Goal: Task Accomplishment & Management: Manage account settings

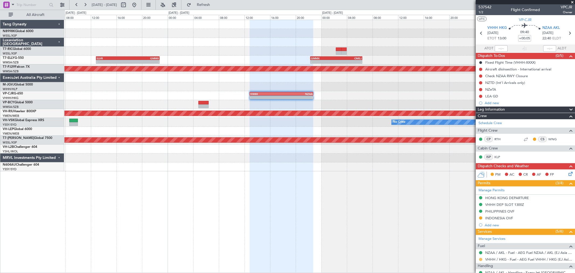
click at [479, 260] on button at bounding box center [480, 259] width 3 height 3
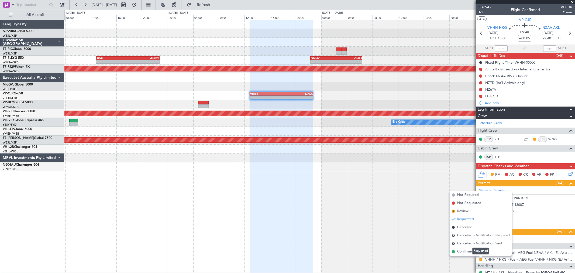
click at [476, 251] on div "Requested" at bounding box center [480, 251] width 17 height 7
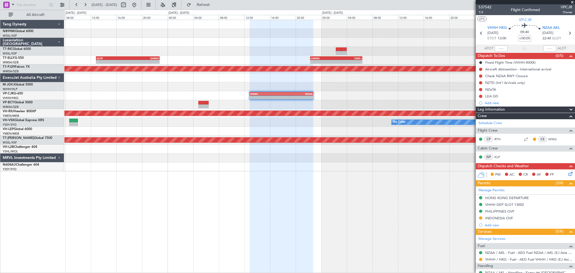
click at [482, 260] on div at bounding box center [481, 259] width 4 height 4
click at [481, 260] on button at bounding box center [480, 259] width 3 height 3
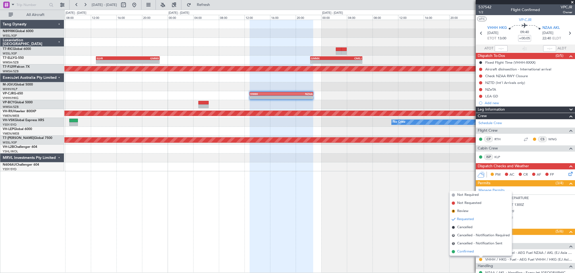
click at [466, 248] on li "Confirmed" at bounding box center [481, 252] width 62 height 8
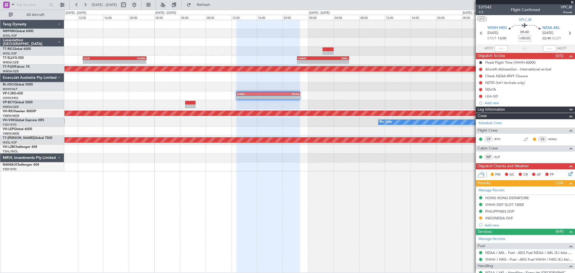
click at [227, 56] on div "- - SLVR 12:50 Z GMMX 22:45 Z - - GMMX 22:20 Z OMSJ 06:25 Z" at bounding box center [319, 60] width 510 height 9
click at [301, 85] on div at bounding box center [319, 86] width 510 height 9
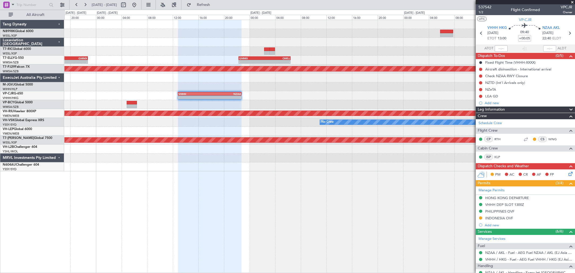
click at [209, 59] on div "- - SLVR 12:50 Z GMMX 22:45 Z - - GMMX 22:20 Z OMSJ 06:25 Z Planned Maint Kuala…" at bounding box center [319, 95] width 510 height 151
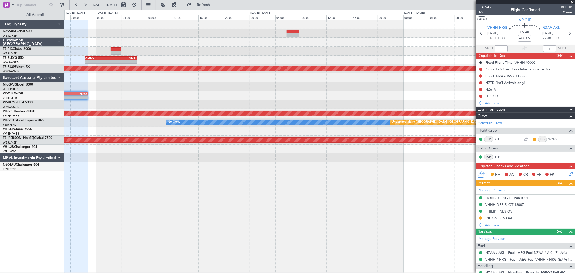
click at [293, 36] on div at bounding box center [293, 35] width 13 height 4
click at [295, 30] on div at bounding box center [293, 32] width 13 height 4
type input "+00:20"
type input "5"
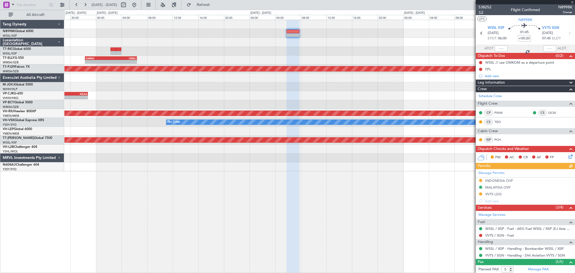
click at [482, 12] on span "1/2" at bounding box center [485, 12] width 13 height 5
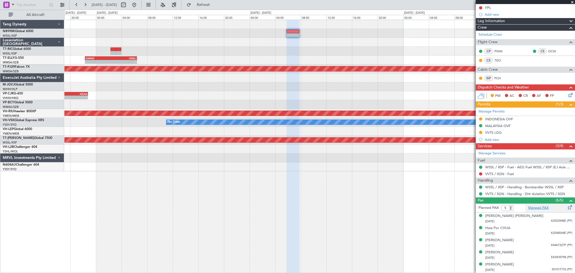
click at [533, 210] on link "Manage PAX" at bounding box center [538, 207] width 20 height 5
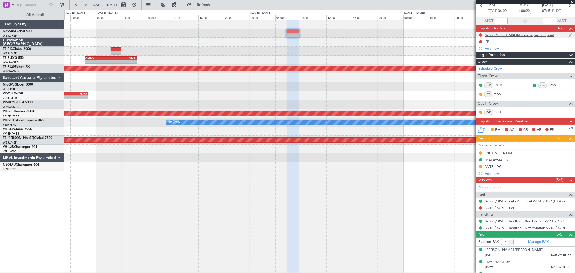
scroll to position [0, 0]
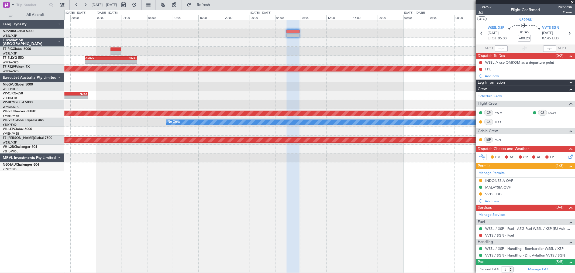
click at [481, 13] on span "1/2" at bounding box center [485, 12] width 13 height 5
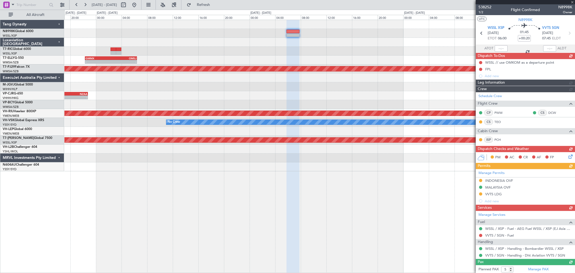
scroll to position [61, 0]
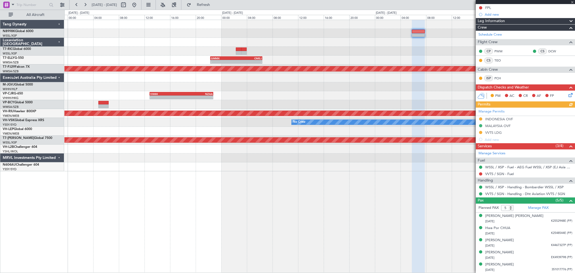
click at [354, 64] on div "- - GMMX 22:20 Z OMSJ 06:25 Z - - SLVR 12:50 Z GMMX 22:45 Z" at bounding box center [319, 60] width 510 height 9
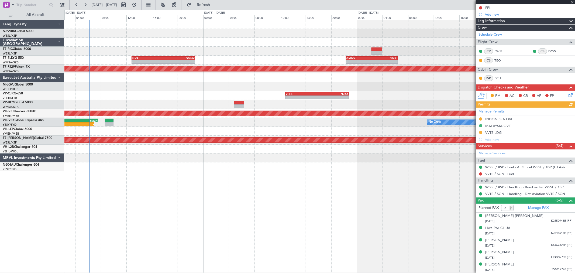
click at [326, 38] on div "- - GMMX 22:20 Z OMSJ 06:25 Z - - SLVR 12:50 Z GMMX 22:45 Z Planned Maint Kuala…" at bounding box center [319, 95] width 510 height 151
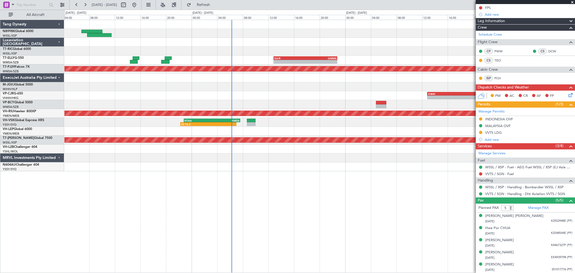
click at [374, 38] on div "- - GMMX 22:20 Z OMSJ 06:25 Z - - SLVR 12:50 Z GMMX 22:45 Z Planned Maint Kuala…" at bounding box center [319, 95] width 510 height 151
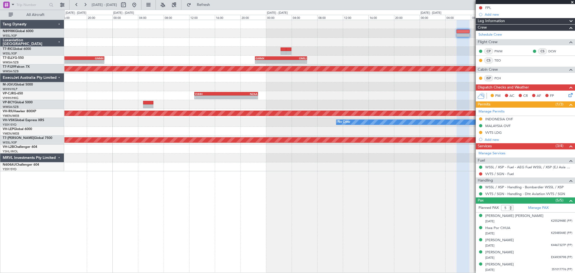
click at [212, 44] on div at bounding box center [319, 42] width 510 height 9
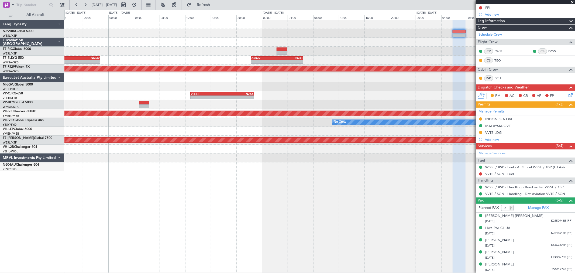
click at [362, 83] on div at bounding box center [319, 86] width 510 height 9
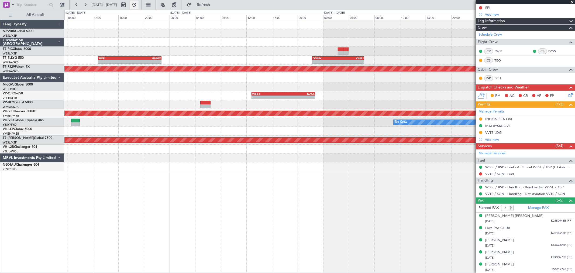
click at [139, 6] on button at bounding box center [134, 5] width 9 height 9
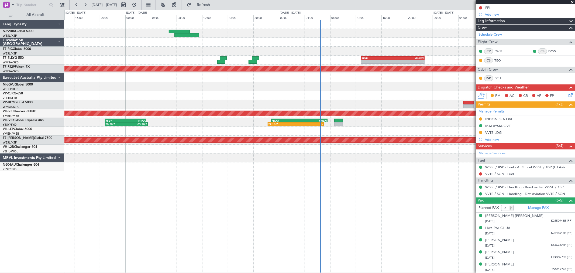
click at [185, 53] on div "- - SLVR 12:50 Z GMMX 22:45 Z - - GMMX 22:20 Z OMSJ 06:25 Z Planned Maint Kuala…" at bounding box center [319, 95] width 510 height 151
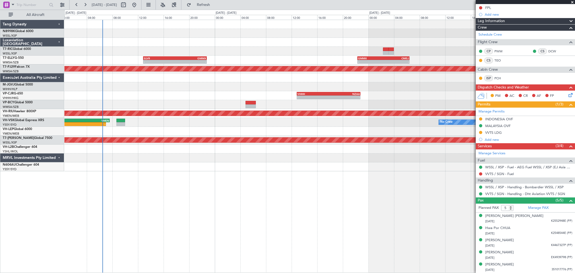
click at [228, 43] on div at bounding box center [319, 42] width 510 height 9
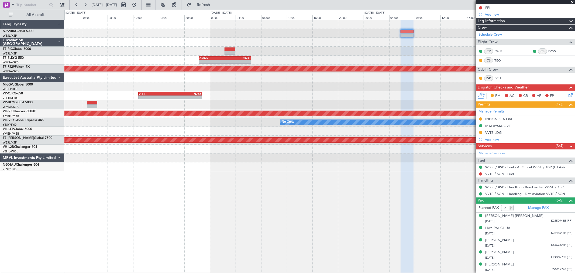
click at [278, 53] on div at bounding box center [319, 51] width 510 height 9
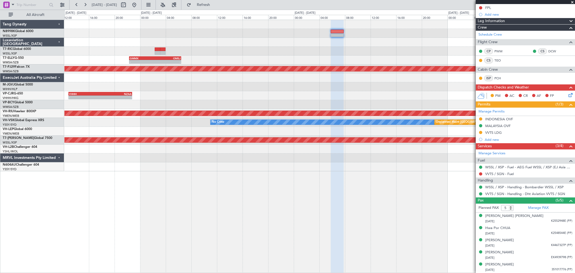
click at [144, 50] on div at bounding box center [319, 51] width 510 height 9
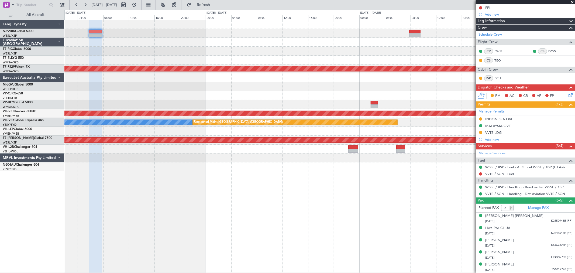
click at [195, 53] on div at bounding box center [319, 51] width 510 height 9
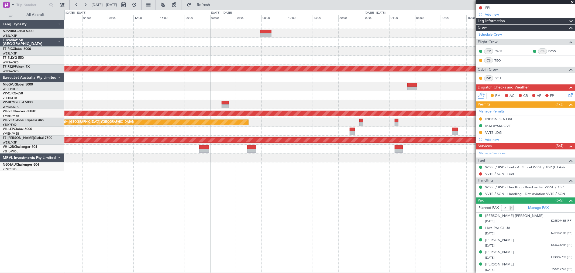
click at [237, 56] on div "Planned Maint Kuala Lumpur (Sultan Abdul Aziz Shah - Subang) Planned Maint Melb…" at bounding box center [319, 95] width 510 height 151
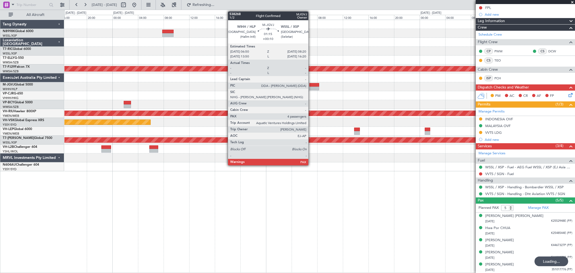
click at [311, 84] on div at bounding box center [315, 85] width 10 height 4
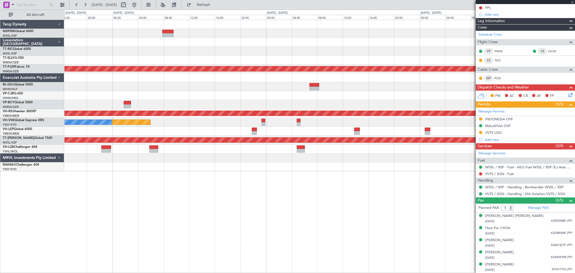
type input "+00:10"
type input "4"
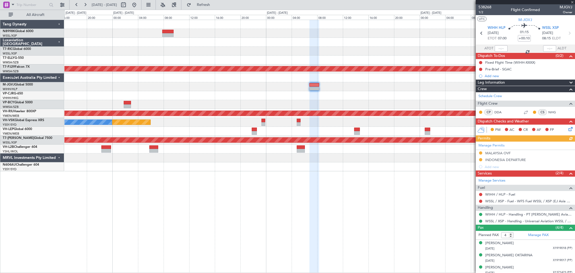
click at [479, 153] on div "Manage Permits MALAYSIA OVF INDONESIA DEPARTURE Add new" at bounding box center [525, 156] width 99 height 29
click at [480, 154] on div "Manage Permits MALAYSIA OVF INDONESIA DEPARTURE Add new" at bounding box center [525, 156] width 99 height 29
click at [496, 152] on div "MALAYSIA OVF" at bounding box center [497, 153] width 25 height 5
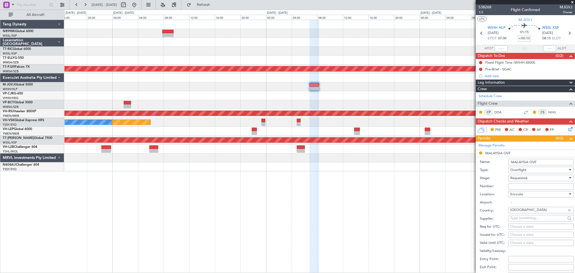
click at [525, 184] on input "Number:" at bounding box center [541, 186] width 66 height 6
paste input "CAAM-NS-0086-10-25"
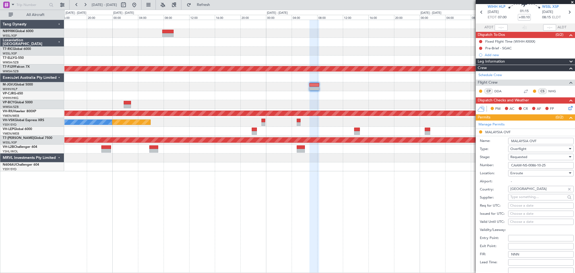
scroll to position [30, 0]
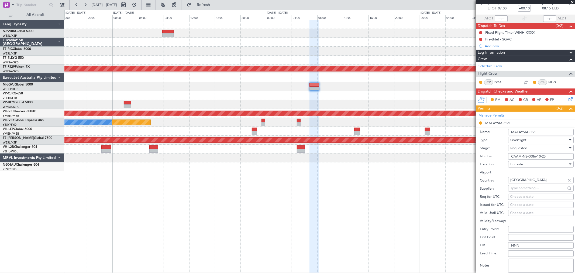
type input "CAAM-NS-0086-10-25"
click at [516, 202] on div "Choose a date" at bounding box center [541, 204] width 62 height 5
select select "10"
select select "2025"
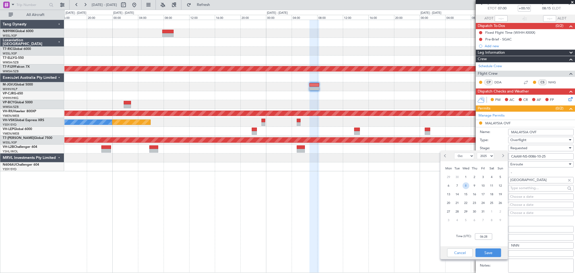
click at [467, 186] on span "8" at bounding box center [466, 185] width 7 height 7
click at [490, 234] on div "Time (UTC): 00:00" at bounding box center [474, 236] width 67 height 19
click at [490, 235] on input "00:00" at bounding box center [483, 236] width 17 height 6
type input "07:00"
click at [492, 249] on button "Save" at bounding box center [489, 252] width 26 height 9
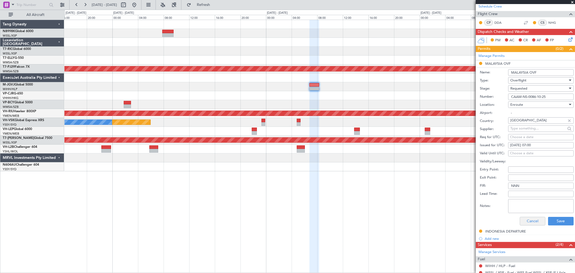
scroll to position [90, 0]
click at [548, 219] on button "Save" at bounding box center [561, 221] width 26 height 9
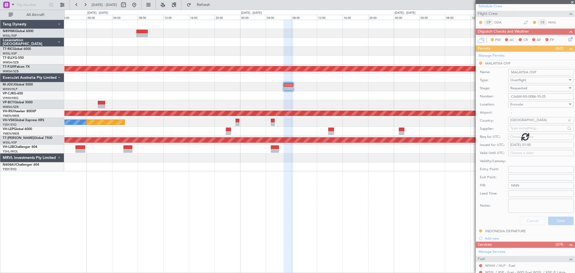
click at [407, 106] on div at bounding box center [319, 104] width 510 height 9
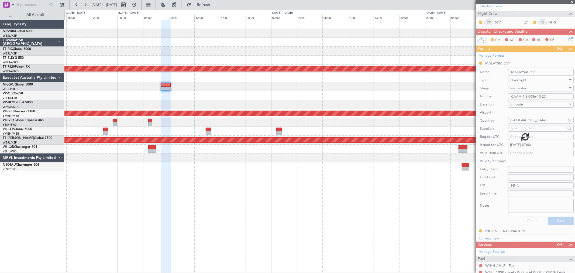
click at [394, 92] on div "Planned Maint Kuala Lumpur (Sultan Abdul Aziz Shah - Subang) - - NZAA 00:50 Z V…" at bounding box center [319, 95] width 510 height 151
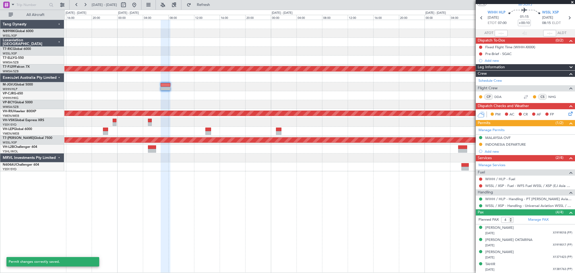
scroll to position [15, 0]
click at [369, 93] on div "- - NZAA 00:50 Z VHHH 11:30 Z" at bounding box center [319, 95] width 510 height 9
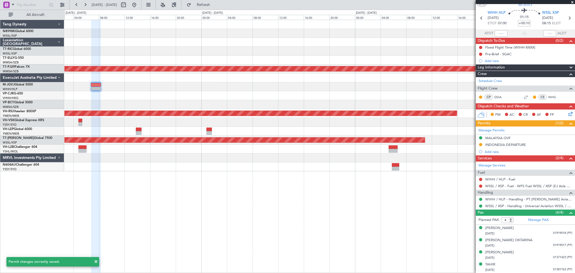
click at [308, 91] on div at bounding box center [319, 86] width 510 height 9
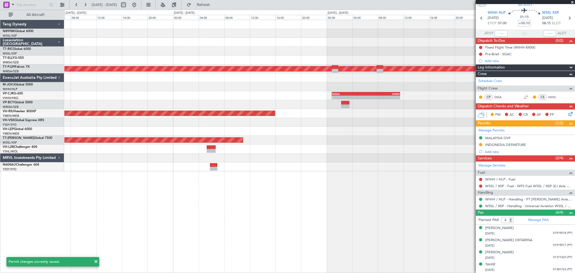
click at [328, 89] on div at bounding box center [319, 86] width 510 height 9
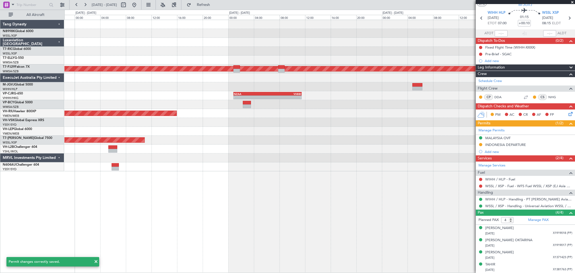
click at [381, 87] on div at bounding box center [319, 86] width 510 height 9
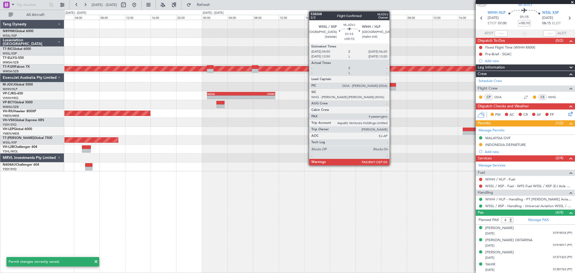
click at [392, 86] on div at bounding box center [391, 85] width 10 height 4
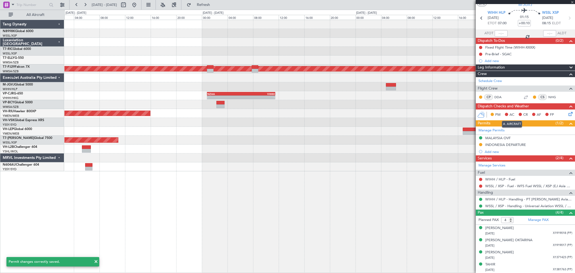
scroll to position [0, 0]
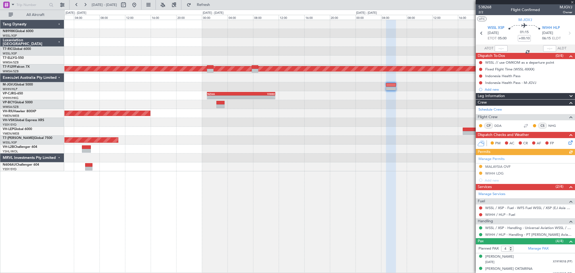
click at [481, 166] on div "Manage Permits MALAYSIA OVF WIHH LDG Add new" at bounding box center [525, 169] width 99 height 29
click at [480, 167] on button at bounding box center [480, 166] width 3 height 3
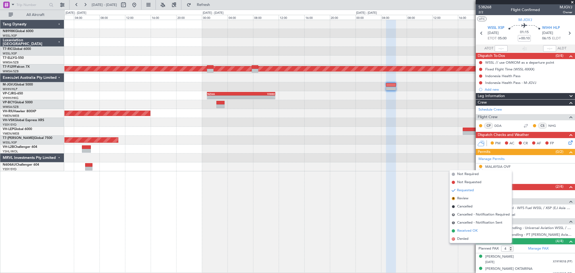
click at [462, 228] on span "Received OK" at bounding box center [467, 230] width 20 height 5
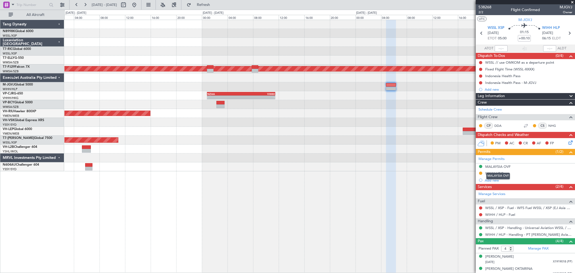
click at [508, 167] on div "MALAYSIA OVF" at bounding box center [497, 166] width 25 height 5
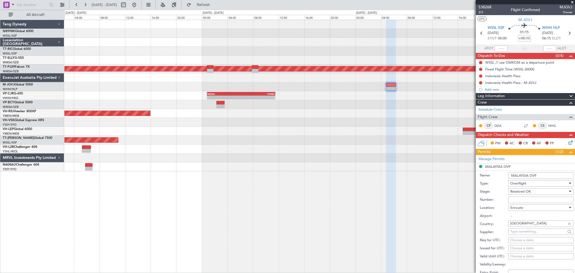
click at [517, 199] on input "Number:" at bounding box center [541, 200] width 66 height 6
paste input "CAAM-NS-0086-10-25"
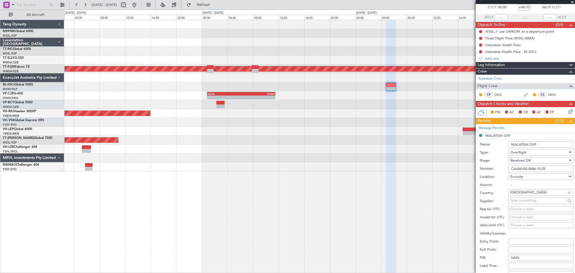
scroll to position [60, 0]
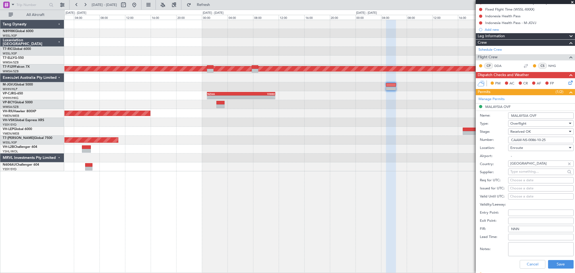
type input "CAAM-NS-0086-10-25"
click at [518, 189] on div "Choose a date" at bounding box center [541, 188] width 62 height 5
select select "10"
select select "2025"
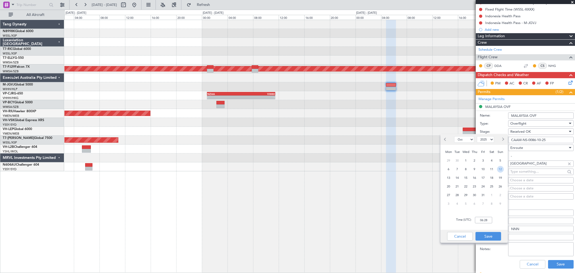
click at [502, 169] on span "12" at bounding box center [500, 169] width 7 height 7
click at [490, 221] on input "00:00" at bounding box center [483, 220] width 17 height 6
type input "05:00"
click at [490, 235] on button "Save" at bounding box center [489, 236] width 26 height 9
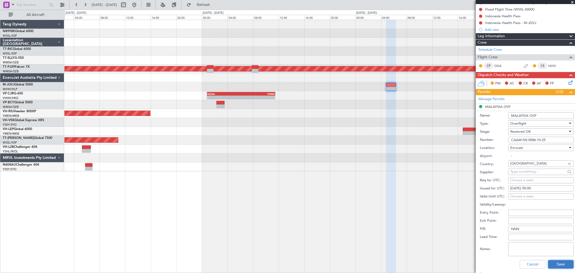
click at [552, 261] on button "Save" at bounding box center [561, 264] width 26 height 9
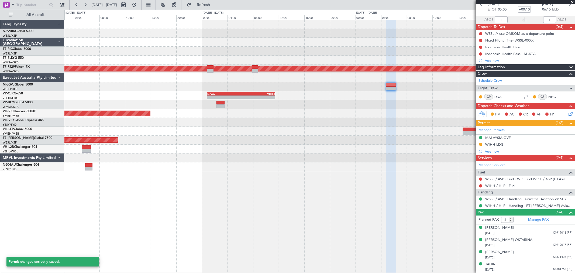
scroll to position [29, 0]
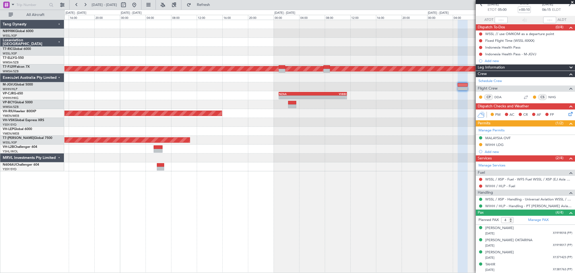
click at [383, 117] on div "Planned Maint [GEOGRAPHIC_DATA] ([GEOGRAPHIC_DATA])" at bounding box center [319, 113] width 510 height 9
click at [385, 129] on div "Planned Maint Kuala Lumpur (Sultan Abdul Aziz Shah - Subang) - - NZAA 00:50 Z V…" at bounding box center [319, 95] width 510 height 151
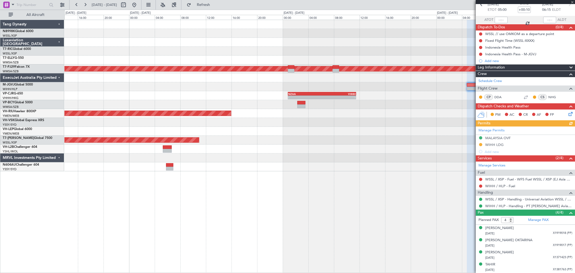
click at [206, 44] on div "Planned Maint Kuala Lumpur (Sultan Abdul Aziz Shah - Subang) - - NZAA 00:50 Z V…" at bounding box center [319, 95] width 510 height 151
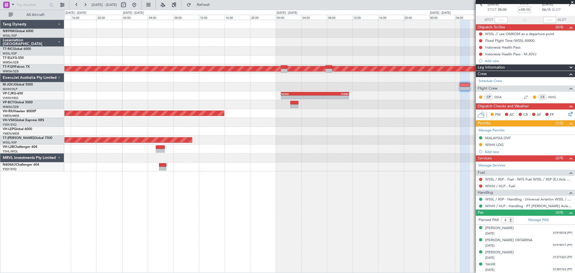
click at [472, 40] on div at bounding box center [319, 42] width 510 height 9
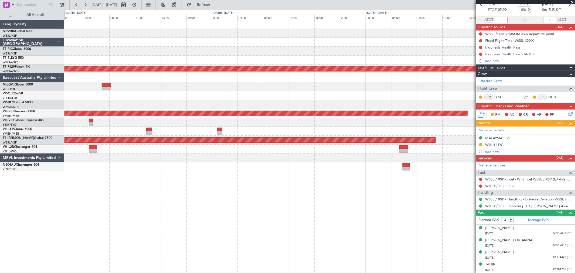
click at [473, 44] on div "Planned Maint Kuala Lumpur (Sultan Abdul Aziz Shah - Subang) - - NZAA 00:50 Z V…" at bounding box center [319, 95] width 510 height 151
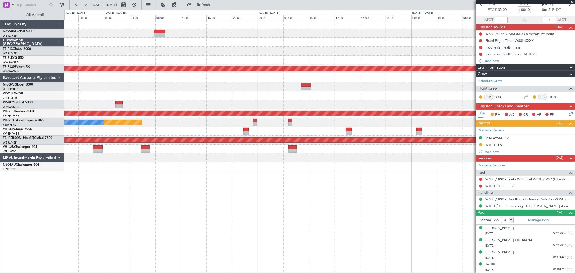
click at [431, 44] on div "Planned Maint Kuala Lumpur (Sultan Abdul Aziz Shah - Subang) Planned Maint Melb…" at bounding box center [319, 95] width 510 height 151
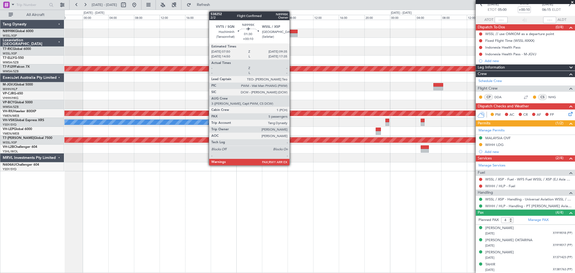
click at [292, 32] on div at bounding box center [291, 32] width 11 height 4
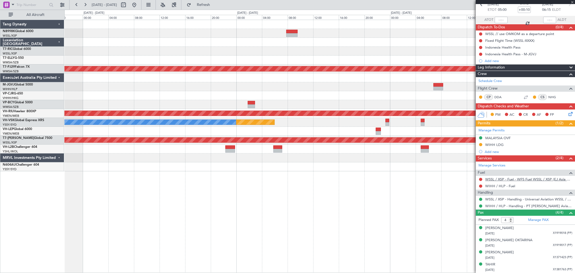
type input "5"
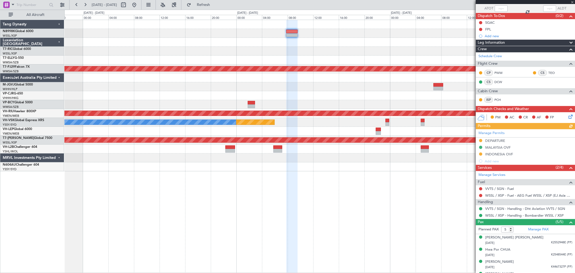
scroll to position [61, 0]
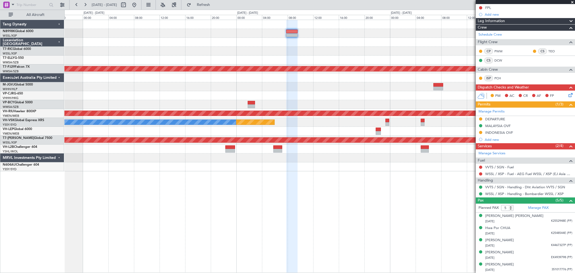
click at [365, 55] on div "Planned Maint Kuala Lumpur (Sultan Abdul Aziz Shah - Subang) Planned Maint Melb…" at bounding box center [319, 95] width 510 height 151
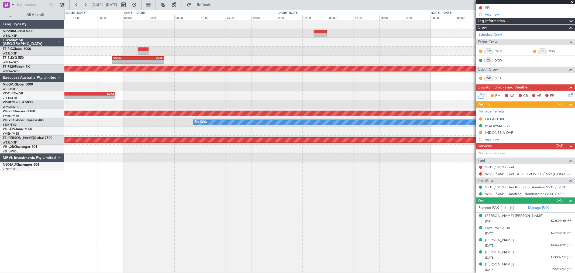
click at [406, 55] on div "- - GMMX 22:20 Z OMSJ 06:25 Z SLVR 12:50 Z GMMX 22:45 Z - - Planned Maint Kuala…" at bounding box center [319, 95] width 510 height 151
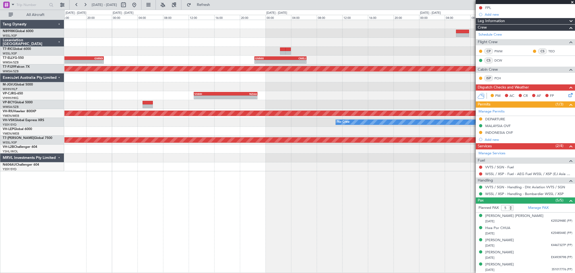
click at [373, 41] on div "- - GMMX 22:20 Z OMSJ 06:25 Z SLVR 12:50 Z GMMX 22:45 Z - - Planned Maint Kuala…" at bounding box center [319, 95] width 510 height 151
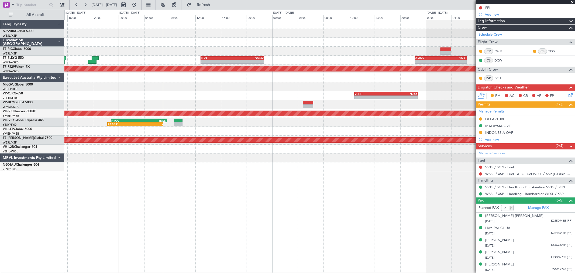
click at [259, 38] on div "- - GMMX 22:20 Z OMSJ 06:25 Z SLVR 12:50 Z GMMX 22:45 Z - - Planned Maint Kuala…" at bounding box center [319, 95] width 510 height 151
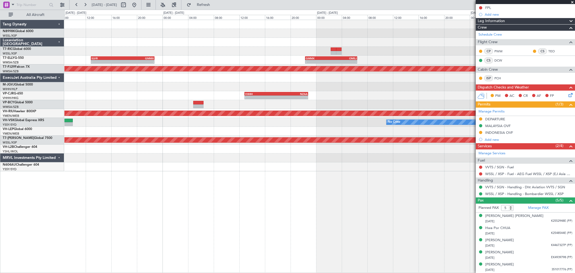
click at [219, 37] on div at bounding box center [319, 33] width 510 height 9
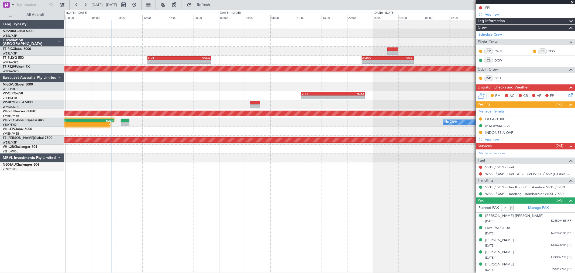
click at [294, 77] on div at bounding box center [319, 77] width 510 height 9
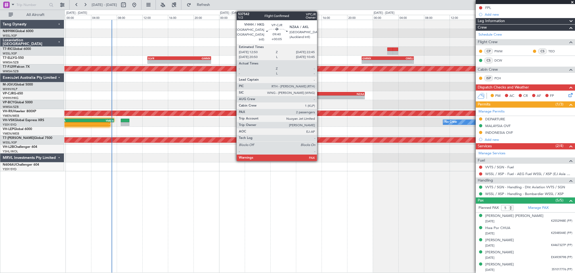
click at [320, 96] on div "- - VHHH 12:50 Z NZAA 22:45 Z" at bounding box center [319, 95] width 510 height 9
click at [320, 94] on div "VHHH" at bounding box center [317, 93] width 31 height 3
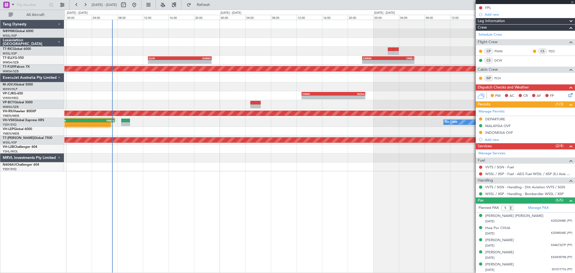
type input "+00:05"
type input "2"
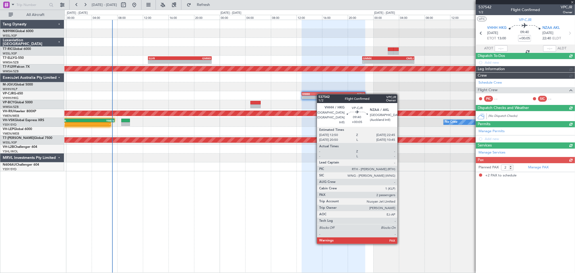
scroll to position [0, 0]
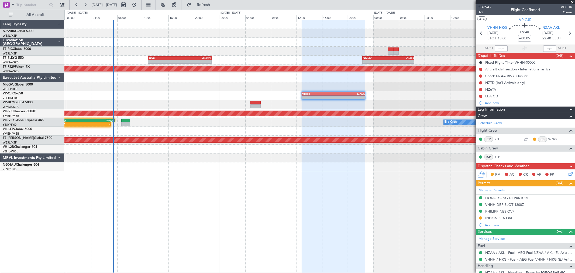
click at [245, 31] on div at bounding box center [319, 33] width 510 height 9
click at [134, 60] on div "- - SLVR 12:50 Z GMMX 22:45 Z - - GMMX 22:20 Z OMSJ 06:25 Z" at bounding box center [319, 60] width 510 height 9
click at [133, 129] on div at bounding box center [319, 131] width 510 height 9
click at [103, 122] on div "07:35 Z" at bounding box center [100, 123] width 28 height 3
click at [102, 119] on div "YMEN" at bounding box center [100, 120] width 28 height 3
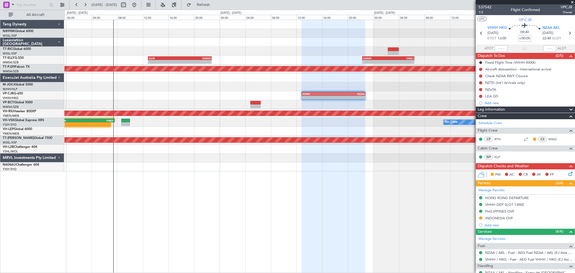
click at [95, 119] on div "YMEN" at bounding box center [100, 120] width 28 height 3
click at [96, 120] on div "YMEN" at bounding box center [100, 120] width 28 height 3
click at [87, 118] on div "- - SLVR 12:50 Z GMMX 22:45 Z - - GMMX 22:20 Z OMSJ 06:25 Z Planned Maint Kuala…" at bounding box center [319, 95] width 510 height 151
click at [95, 121] on div "YMEN" at bounding box center [100, 120] width 28 height 3
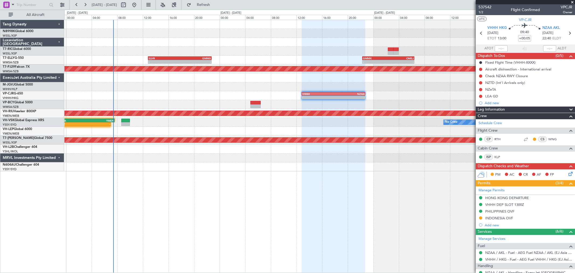
click at [95, 121] on div "YMEN" at bounding box center [100, 120] width 28 height 3
click at [146, 121] on div "No Crew 22:16 Z - NTAA 22:50 Z YMEN 07:35 Z Unplanned Maint Melbourne (Essendon)" at bounding box center [319, 122] width 510 height 9
click at [151, 119] on div "No Crew 22:16 Z - NTAA 22:50 Z YMEN 07:35 Z Unplanned Maint Melbourne (Essendon)" at bounding box center [319, 122] width 510 height 9
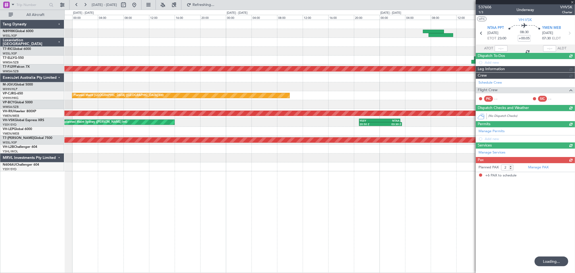
type input "+00:50"
type input "22:26"
type input "6"
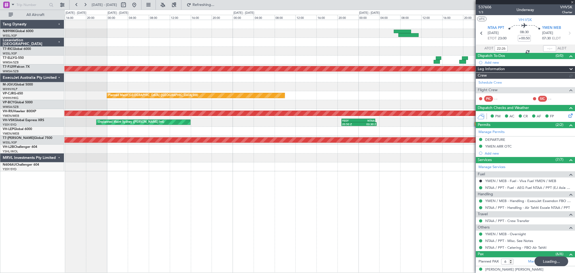
type input "Hafiz Sapuwan (HHAFI)"
click at [229, 76] on div at bounding box center [319, 77] width 510 height 9
click at [334, 80] on div "- - SLVR 12:50 Z GMMX 22:45 Z Planned Maint Kuala Lumpur (Sultan Abdul Aziz Sha…" at bounding box center [319, 95] width 510 height 151
click at [313, 123] on div "- - SLVR 12:50 Z GMMX 22:45 Z Planned Maint Kuala Lumpur (Sultan Abdul Aziz Sha…" at bounding box center [319, 95] width 510 height 151
click at [380, 56] on div "- - SLVR 12:50 Z GMMX 22:45 Z" at bounding box center [319, 60] width 510 height 9
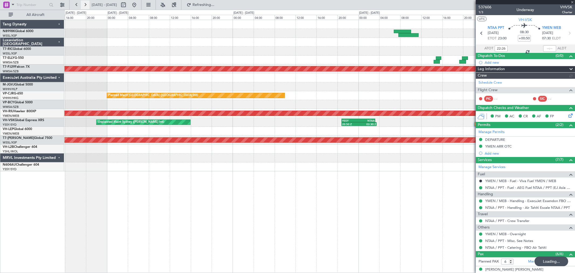
click at [255, 76] on div "- - SLVR 12:50 Z GMMX 22:45 Z Planned Maint Kuala Lumpur (Sultan Abdul Aziz Sha…" at bounding box center [319, 95] width 510 height 151
click at [346, 49] on div "- - SLVR 12:50 Z GMMX 22:45 Z Planned Maint Kuala Lumpur (Sultan Abdul Aziz Sha…" at bounding box center [319, 95] width 510 height 151
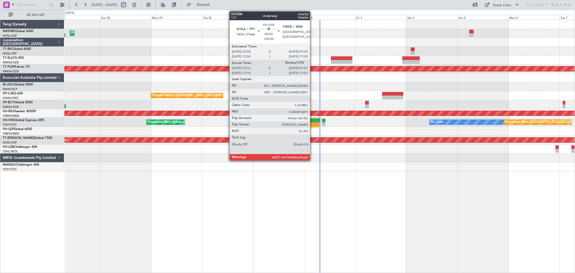
click at [313, 120] on div at bounding box center [310, 121] width 19 height 4
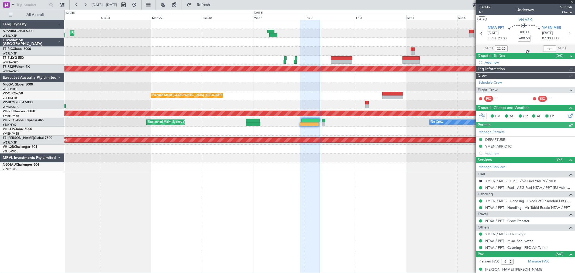
type input "[PERSON_NAME] (HHAFI)"
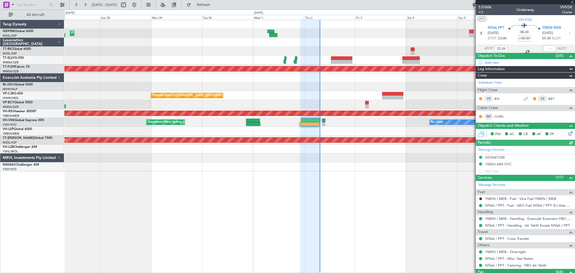
click at [544, 47] on div at bounding box center [549, 48] width 13 height 6
click at [546, 49] on div at bounding box center [549, 48] width 13 height 6
click at [548, 48] on div at bounding box center [549, 48] width 13 height 6
click at [548, 48] on input "text" at bounding box center [549, 48] width 13 height 6
type input "07:13"
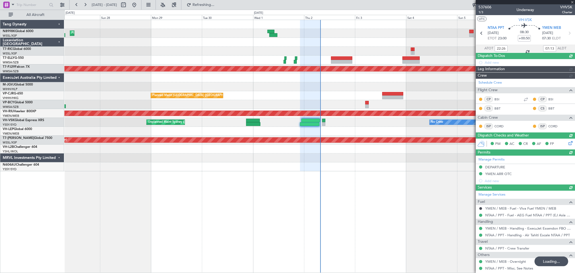
type input "Hafiz Sapuwan (HHAFI)"
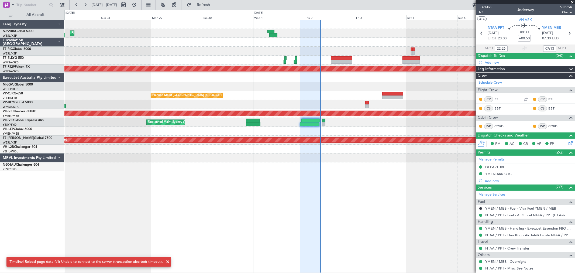
click at [411, 50] on div at bounding box center [319, 51] width 510 height 9
click at [412, 50] on div at bounding box center [412, 49] width 2 height 4
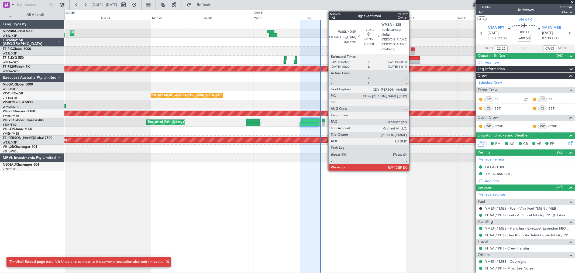
click at [412, 50] on div at bounding box center [412, 49] width 2 height 4
click at [413, 49] on div at bounding box center [414, 49] width 2 height 4
click at [413, 50] on div at bounding box center [414, 49] width 2 height 4
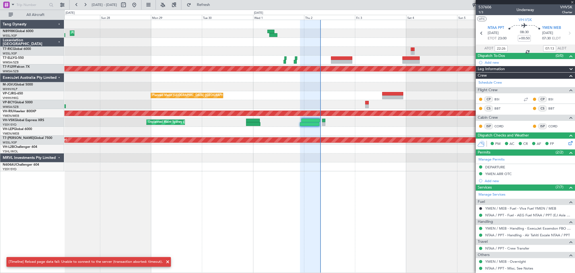
click at [412, 50] on div at bounding box center [412, 49] width 2 height 4
click at [372, 47] on div "Planned Maint Hong Kong (Hong Kong Intl) Planned Maint Kuala Lumpur (Sultan Abd…" at bounding box center [319, 95] width 510 height 151
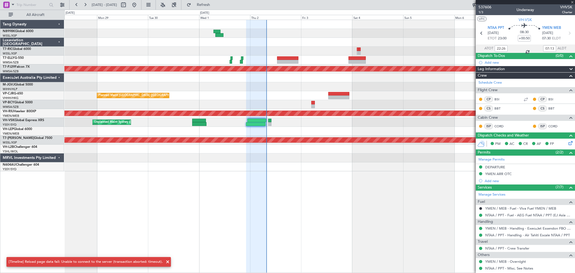
click at [390, 52] on div "Planned Maint Hong Kong (Hong Kong Intl) Planned Maint Kuala Lumpur (Sultan Abd…" at bounding box center [319, 95] width 510 height 151
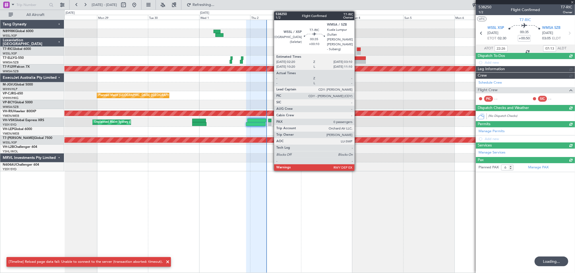
click at [359, 49] on div at bounding box center [360, 49] width 2 height 4
type input "+00:10"
type input "0"
click at [359, 49] on div at bounding box center [360, 49] width 2 height 4
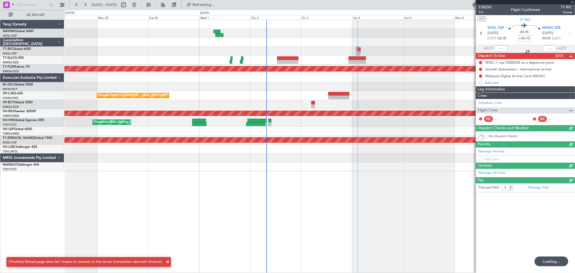
drag, startPoint x: 482, startPoint y: 12, endPoint x: 190, endPoint y: 51, distance: 294.6
click at [482, 12] on span "1/2" at bounding box center [485, 12] width 13 height 5
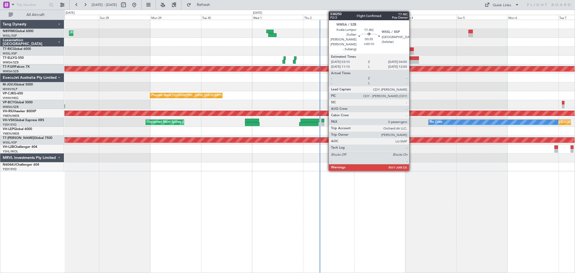
click at [412, 50] on div at bounding box center [413, 49] width 2 height 4
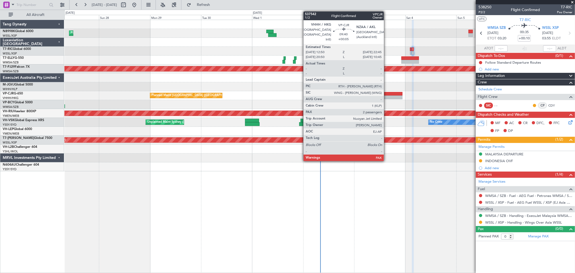
click at [387, 95] on div at bounding box center [391, 97] width 21 height 4
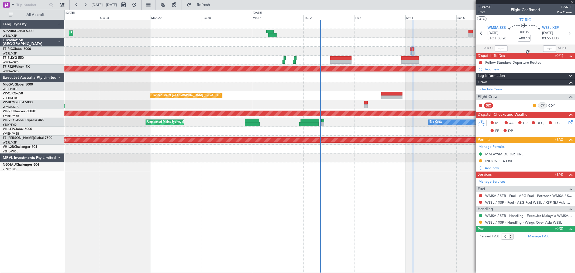
type input "+00:05"
type input "2"
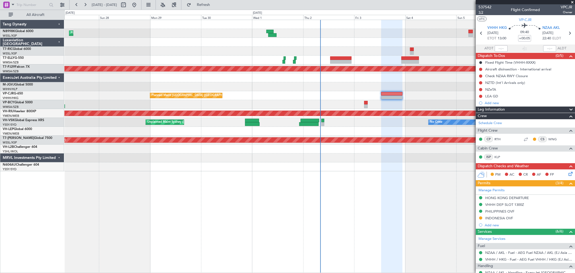
click at [481, 13] on span "1/2" at bounding box center [485, 12] width 13 height 5
click at [480, 13] on span "1/2" at bounding box center [485, 12] width 13 height 5
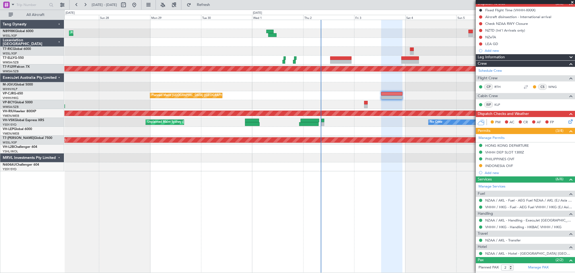
scroll to position [76, 0]
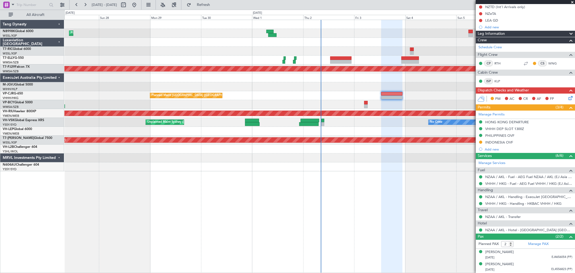
click at [537, 242] on mat-tooltip-component "NZAA / AKL - Hotel - [GEOGRAPHIC_DATA] [GEOGRAPHIC_DATA] / [GEOGRAPHIC_DATA]" at bounding box center [529, 241] width 91 height 19
click at [533, 245] on link "Manage PAX" at bounding box center [538, 243] width 20 height 5
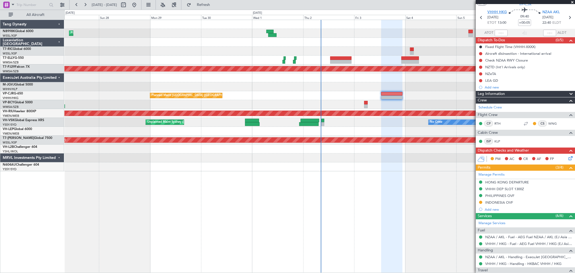
scroll to position [0, 0]
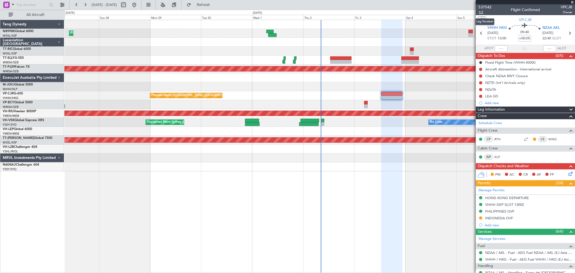
click at [482, 12] on span "1/2" at bounding box center [485, 12] width 13 height 5
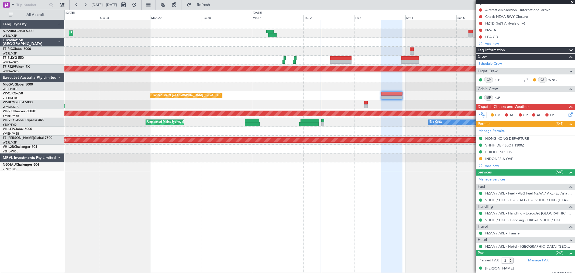
scroll to position [60, 0]
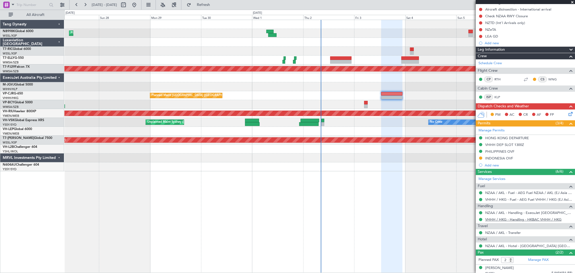
click at [519, 219] on link "VHHH / HKG - Handling - HKBAC VHHH / HKG" at bounding box center [523, 219] width 76 height 5
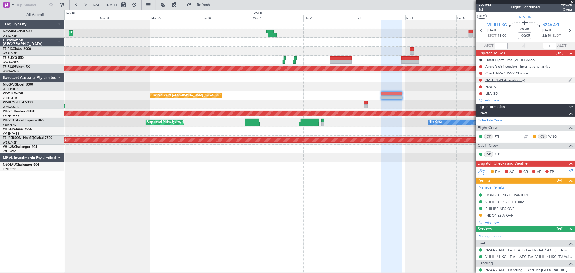
scroll to position [0, 0]
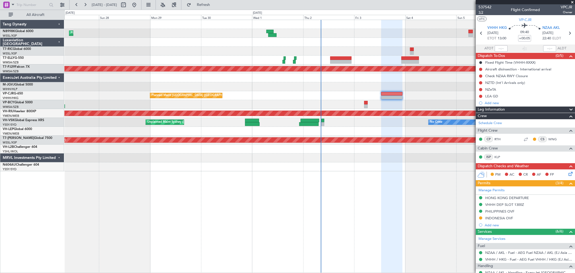
click at [482, 13] on span "1/2" at bounding box center [485, 12] width 13 height 5
click at [481, 11] on span "1/2" at bounding box center [485, 12] width 13 height 5
click at [491, 90] on div "NZeTA" at bounding box center [490, 89] width 11 height 5
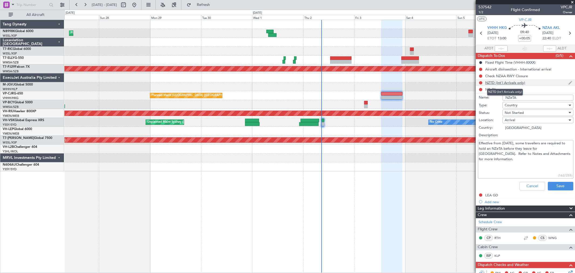
click at [505, 82] on div "NZTD (Int'l Arrivals only)" at bounding box center [505, 82] width 40 height 5
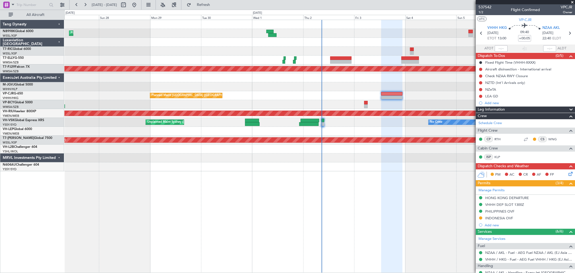
click at [260, 40] on div at bounding box center [319, 42] width 510 height 9
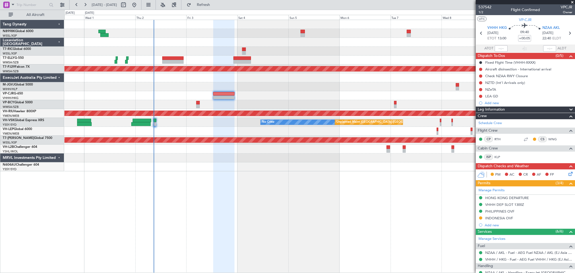
click at [291, 42] on div at bounding box center [319, 42] width 510 height 9
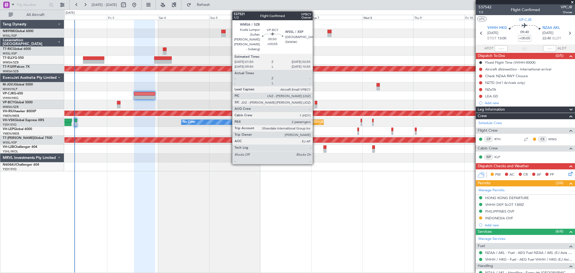
click at [315, 103] on div at bounding box center [316, 103] width 2 height 4
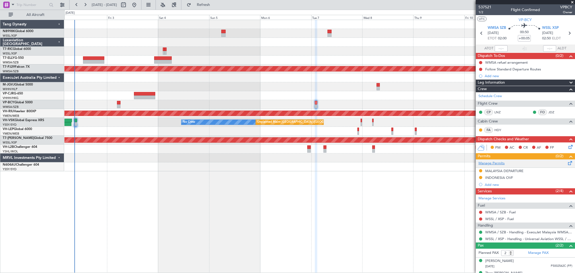
click at [495, 162] on link "Manage Permits" at bounding box center [492, 163] width 26 height 5
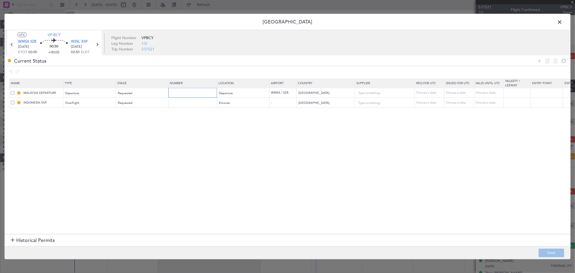
click at [187, 95] on input "text" at bounding box center [193, 92] width 47 height 5
paste input "CAAM-NS-0104-10-25"
type input "CAAM-NS-0104-10-25"
click at [457, 91] on div "Choose a date" at bounding box center [460, 93] width 28 height 5
select select "10"
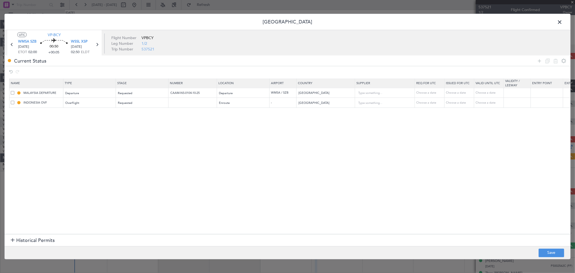
select select "2025"
click at [445, 132] on span "7" at bounding box center [443, 132] width 7 height 7
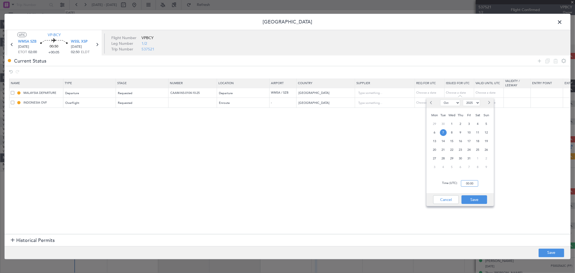
click at [476, 183] on input "00:00" at bounding box center [469, 183] width 17 height 6
type input "02:00"
click at [479, 198] on button "Save" at bounding box center [475, 199] width 26 height 9
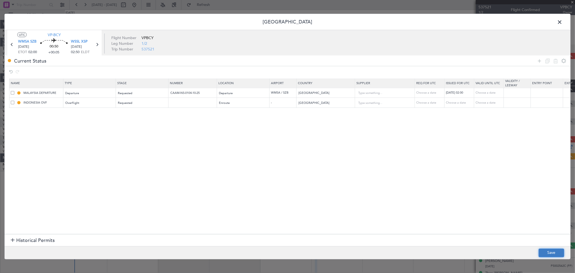
click at [549, 250] on button "Save" at bounding box center [552, 252] width 26 height 9
type input "CAAM-NS-0104-10-25"
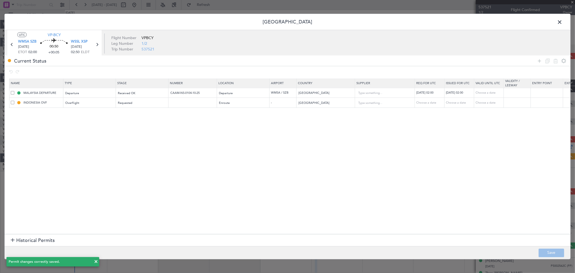
click at [562, 22] on span at bounding box center [562, 23] width 0 height 11
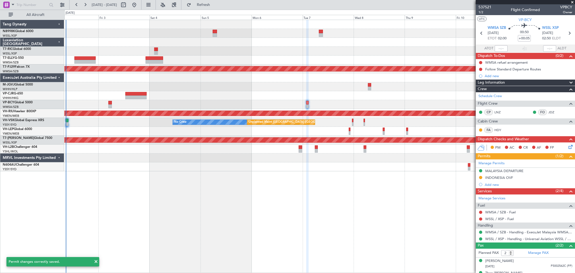
click at [262, 92] on div "Planned Maint [GEOGRAPHIC_DATA] (Sultan [PERSON_NAME] [PERSON_NAME] - Subang) -…" at bounding box center [319, 95] width 510 height 151
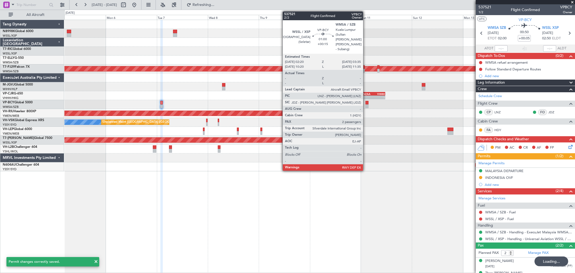
click at [366, 103] on div at bounding box center [367, 103] width 3 height 4
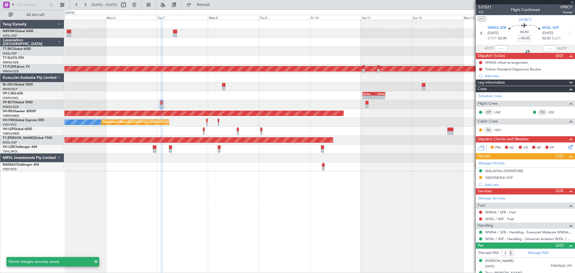
type input "+00:15"
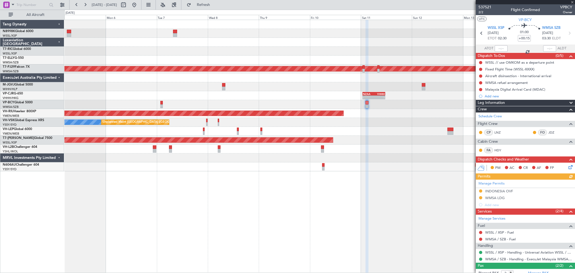
click at [492, 183] on div "Manage Permits INDONESIA OVF WMSA LDG Add new" at bounding box center [525, 194] width 99 height 29
click at [492, 183] on link "Manage Permits" at bounding box center [492, 183] width 26 height 5
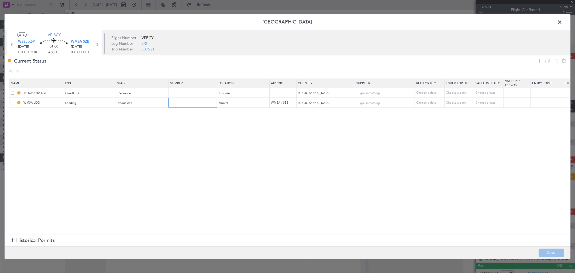
click at [178, 104] on input "text" at bounding box center [193, 102] width 47 height 5
paste input "CAAM-NS-0104-10-25"
type input "CAAM-NS-0104-10-25"
click at [451, 102] on div "Choose a date" at bounding box center [460, 102] width 28 height 5
select select "10"
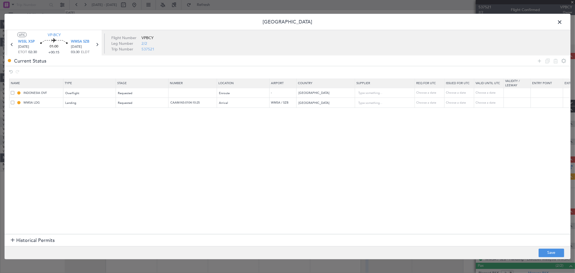
select select "2025"
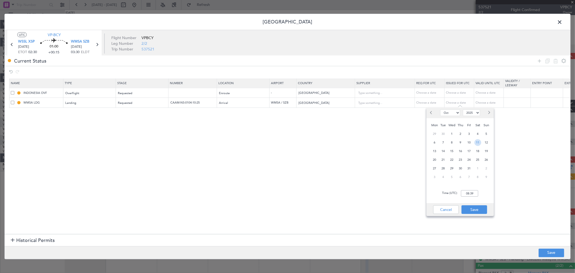
click at [477, 142] on span "11" at bounding box center [478, 142] width 7 height 7
click at [474, 194] on input "00:00" at bounding box center [469, 193] width 17 height 6
type input "02:30"
click at [475, 208] on button "Save" at bounding box center [475, 209] width 26 height 9
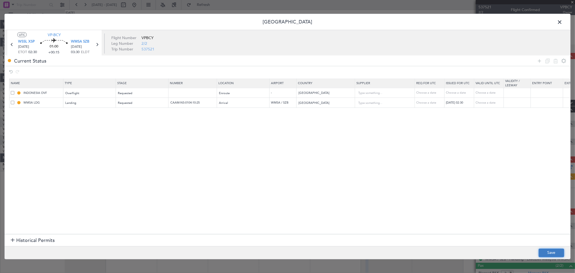
click at [547, 250] on button "Save" at bounding box center [552, 252] width 26 height 9
type input "CAAM-NS-0104-10-25"
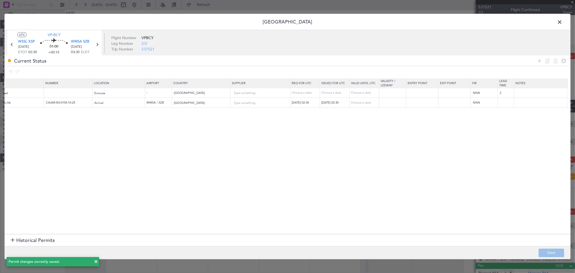
scroll to position [0, 127]
click at [526, 104] on input "text" at bounding box center [539, 103] width 54 height 8
paste input "Valid From: [DATE] 00:00 UTC / [DATE] 08:00 GMT+8 Valid To: [DATE] 00:00 UTC / …"
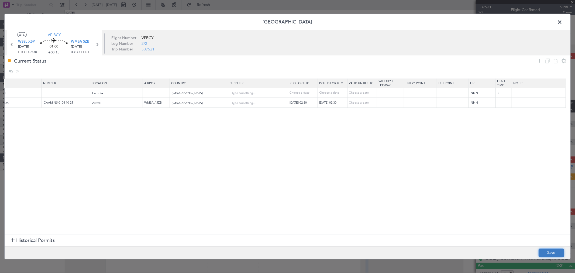
scroll to position [0, 0]
click at [548, 253] on button "Save" at bounding box center [552, 252] width 26 height 9
type input "Valid From: [DATE] 00:00 UTC / [DATE] 08:00 GMT+8 Valid To: [DATE] 00:00 UTC / …"
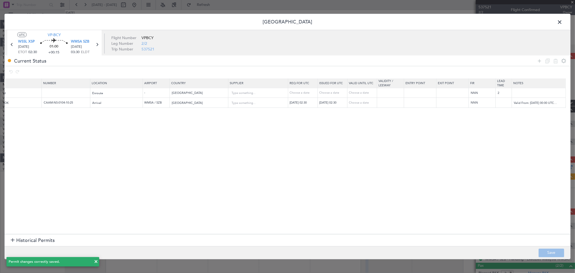
click at [562, 21] on span at bounding box center [562, 23] width 0 height 11
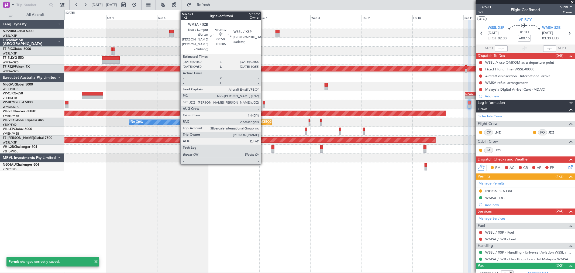
click at [264, 102] on div at bounding box center [264, 103] width 2 height 4
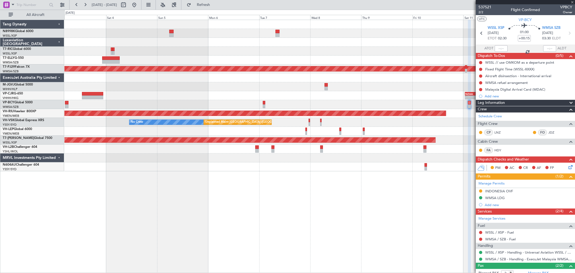
type input "+00:05"
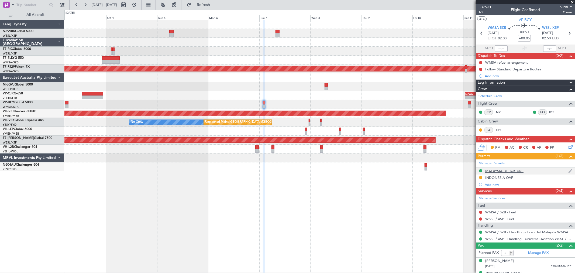
click at [504, 171] on div "MALAYSIA DEPARTURE" at bounding box center [504, 171] width 38 height 5
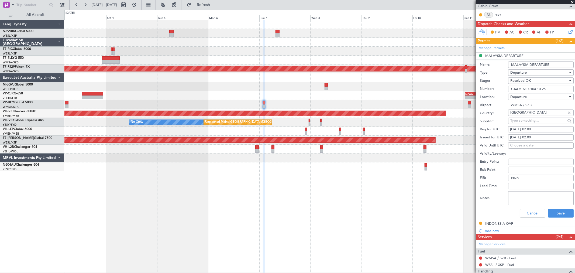
scroll to position [170, 0]
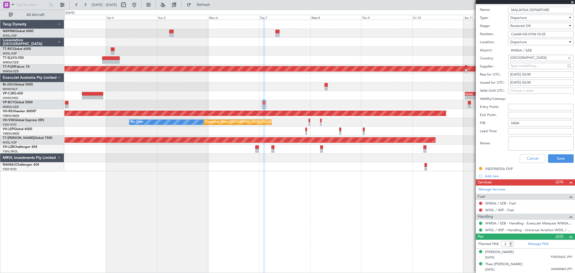
click at [519, 142] on textarea "Notes:" at bounding box center [541, 143] width 66 height 14
paste textarea "Valid From: [DATE] 00:00 UTC / [DATE] 08:00 GMT+8 Valid To: [DATE] 00:00 UTC / …"
type textarea "Valid From: [DATE] 00:00 UTC / [DATE] 08:00 GMT+8 Valid To: [DATE] 00:00 UTC / …"
click at [554, 157] on button "Save" at bounding box center [561, 158] width 26 height 9
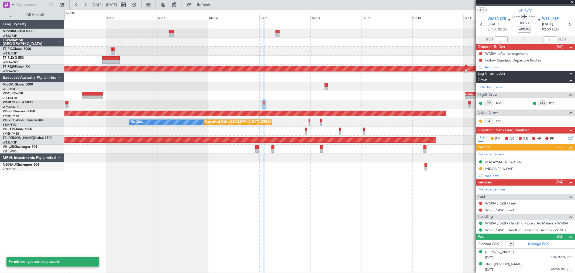
scroll to position [9, 0]
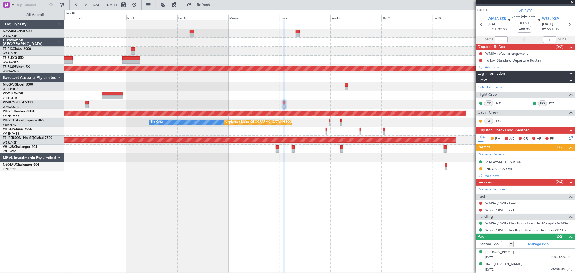
click at [249, 30] on div at bounding box center [319, 33] width 510 height 9
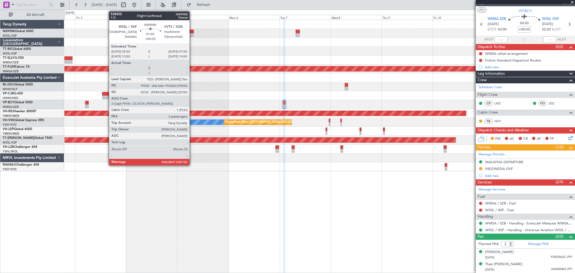
click at [192, 33] on div at bounding box center [192, 35] width 4 height 4
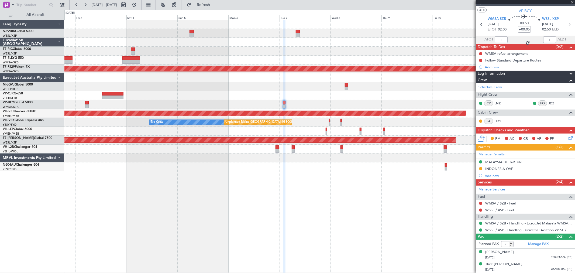
type input "+00:20"
type input "5"
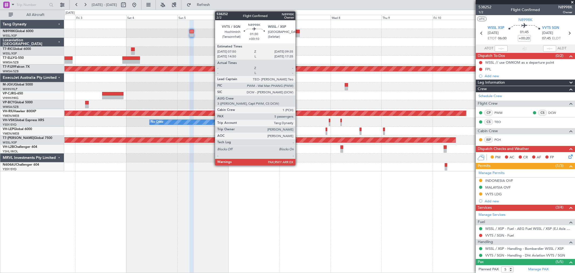
click at [298, 33] on div at bounding box center [298, 35] width 4 height 4
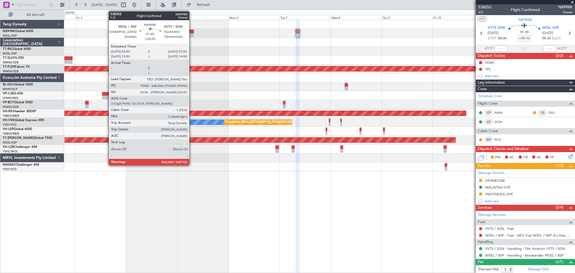
click at [192, 33] on div at bounding box center [192, 35] width 4 height 4
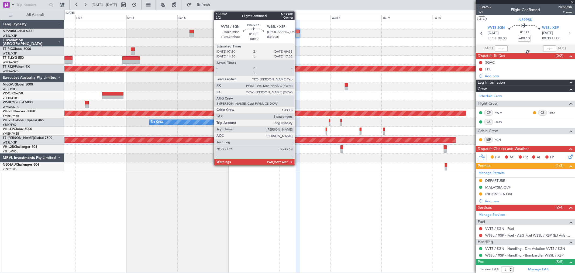
click at [297, 31] on div at bounding box center [298, 32] width 4 height 4
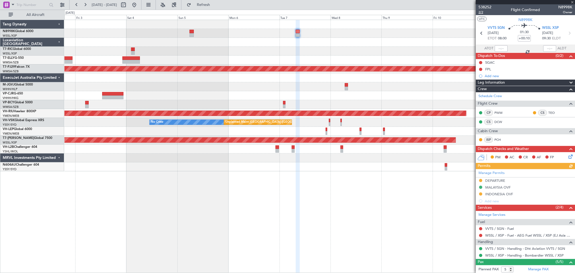
click at [481, 12] on span "2/2" at bounding box center [485, 12] width 13 height 5
click at [482, 12] on span "2/2" at bounding box center [485, 12] width 13 height 5
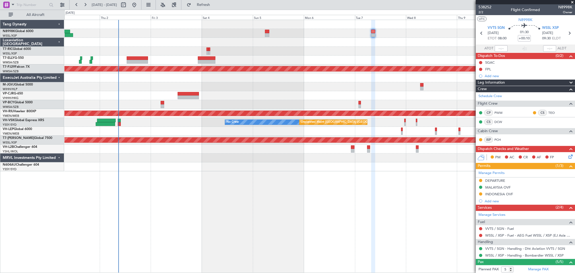
click at [265, 45] on div "Planned Maint [GEOGRAPHIC_DATA] (Sultan [PERSON_NAME] [PERSON_NAME] - Subang) -…" at bounding box center [319, 95] width 510 height 151
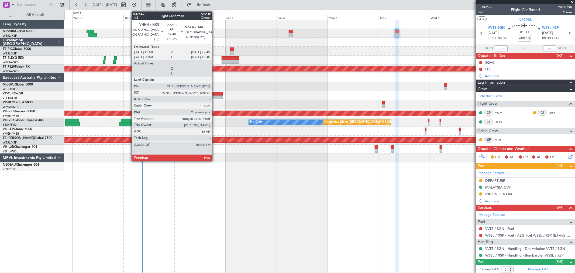
click at [215, 94] on div at bounding box center [211, 94] width 21 height 4
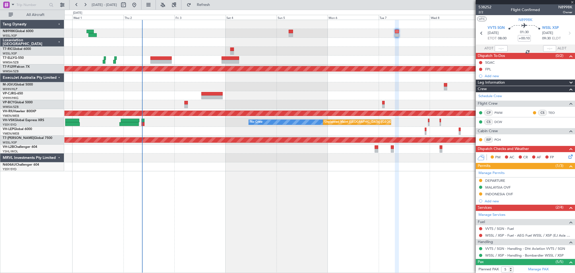
type input "+00:05"
type input "2"
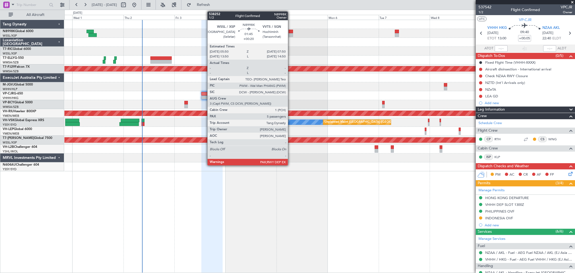
click at [291, 32] on div at bounding box center [291, 32] width 4 height 4
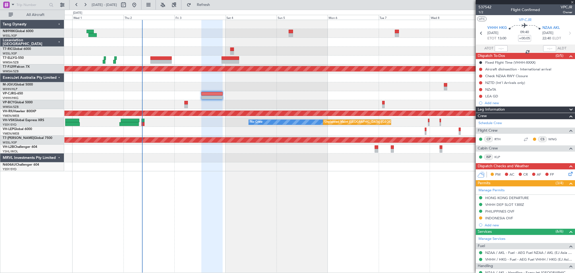
type input "+00:20"
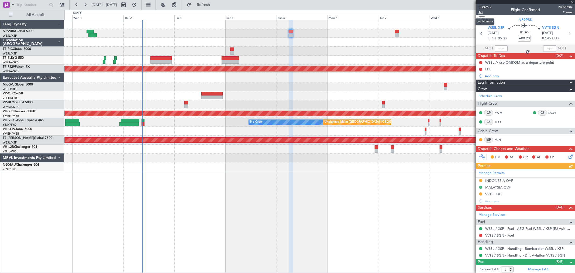
click at [481, 12] on span "1/2" at bounding box center [485, 12] width 13 height 5
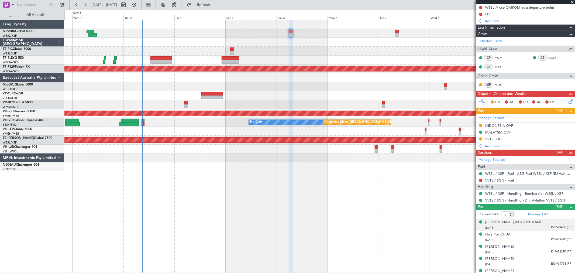
scroll to position [60, 0]
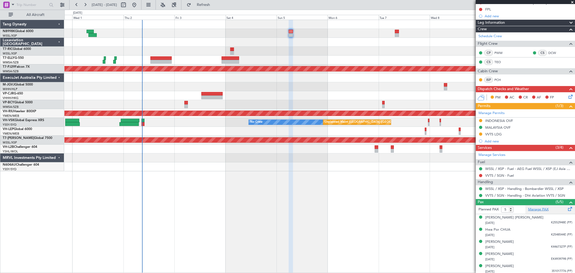
click at [541, 208] on link "Manage PAX" at bounding box center [538, 209] width 20 height 5
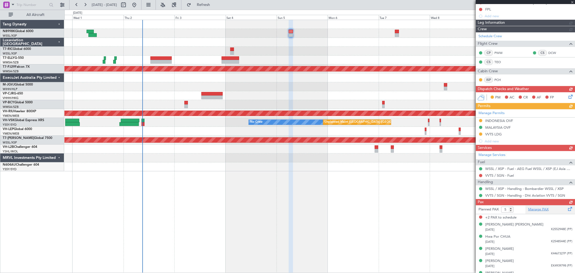
type input "7"
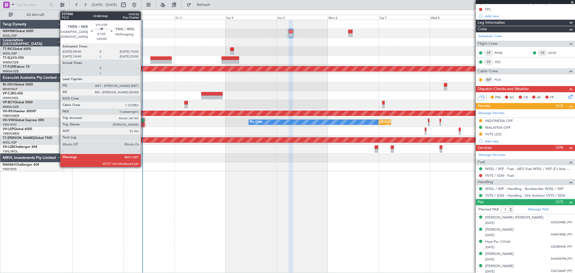
click at [143, 122] on div at bounding box center [143, 124] width 3 height 4
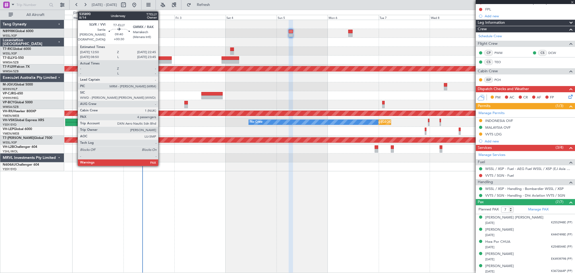
click at [162, 57] on div at bounding box center [160, 58] width 21 height 4
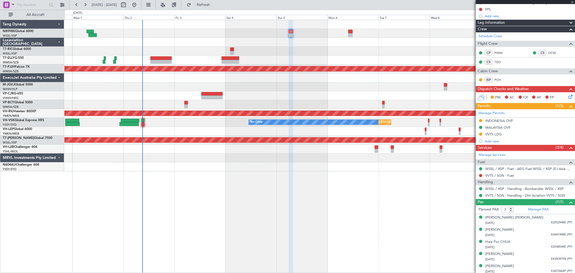
type input "+00:30"
type input "4"
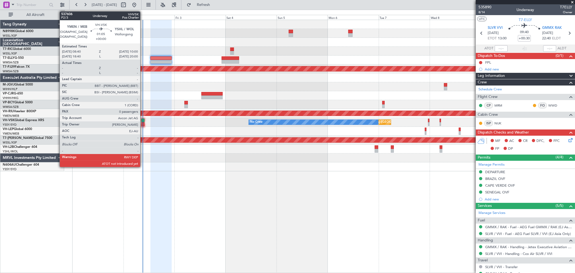
click at [143, 121] on div at bounding box center [143, 121] width 3 height 4
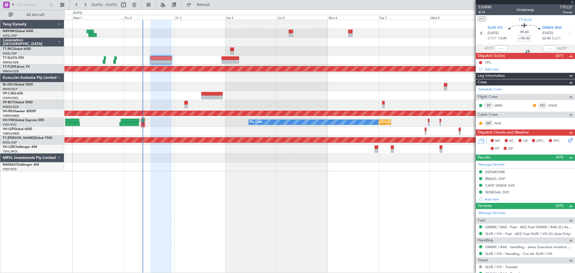
type input "0"
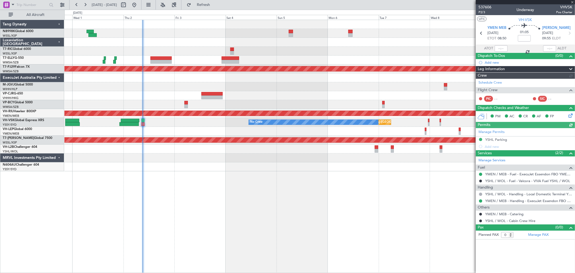
click at [502, 47] on div at bounding box center [501, 48] width 13 height 6
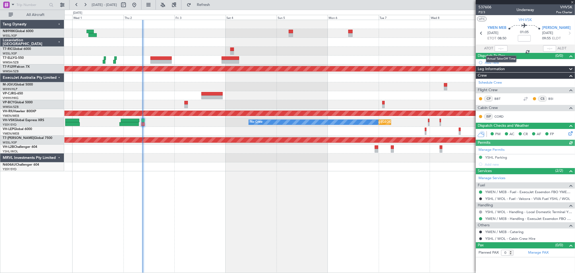
click at [503, 49] on div at bounding box center [501, 48] width 13 height 6
click at [504, 48] on div at bounding box center [501, 48] width 13 height 6
click at [503, 49] on div at bounding box center [501, 48] width 13 height 6
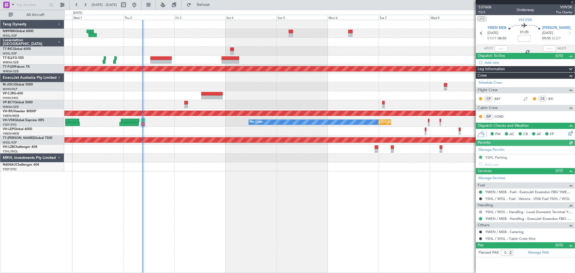
click at [503, 49] on div at bounding box center [501, 48] width 13 height 6
click at [503, 49] on input "text" at bounding box center [501, 48] width 13 height 6
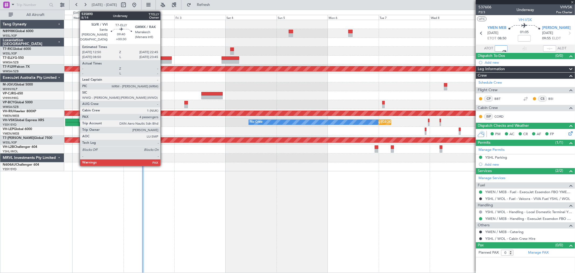
click at [163, 60] on div at bounding box center [160, 62] width 21 height 4
type input "08:52"
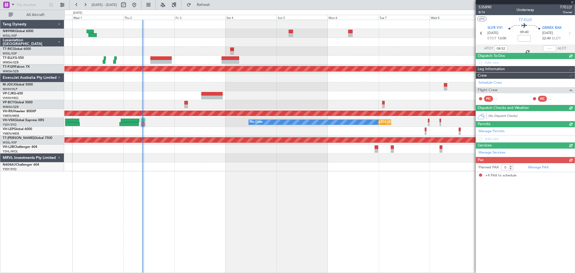
type input "+00:30"
type input "4"
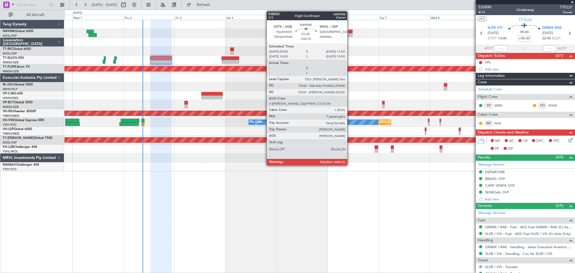
click at [350, 34] on div at bounding box center [350, 35] width 4 height 4
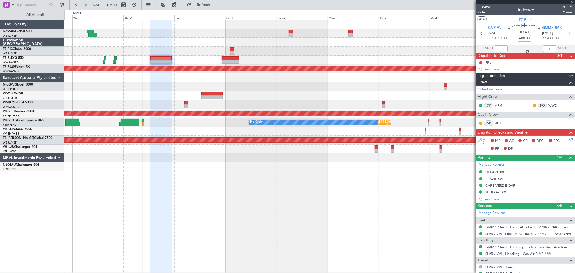
type input "+00:10"
type input "7"
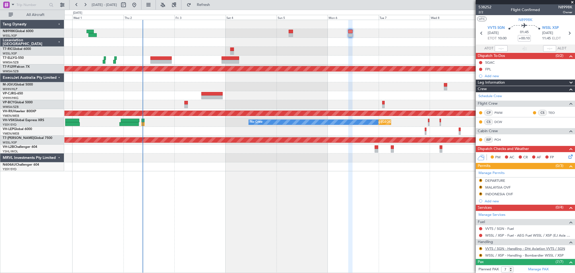
click at [496, 249] on link "VVTS / SGN - Handling - Dht Aviation VVTS / SGN" at bounding box center [525, 248] width 80 height 5
click at [478, 11] on div "538252 2/2 Flight Confirmed N8998K Owner" at bounding box center [525, 9] width 99 height 11
click at [483, 13] on span "2/2" at bounding box center [485, 12] width 13 height 5
click at [480, 180] on div "Manage Permits R DEPARTURE R MALAYSIA OVF R INDONESIA OVF Add new" at bounding box center [525, 186] width 99 height 35
click at [481, 180] on button "R" at bounding box center [480, 180] width 3 height 3
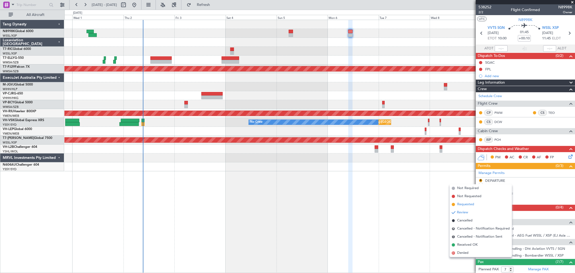
click at [463, 202] on span "Requested" at bounding box center [465, 204] width 17 height 5
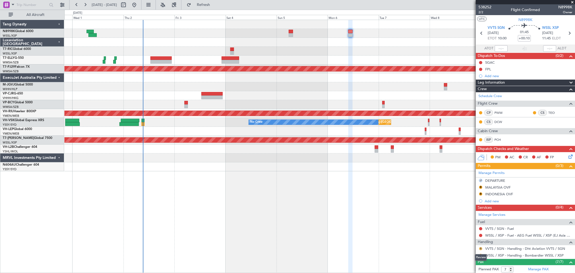
click at [481, 247] on button "R" at bounding box center [480, 248] width 3 height 3
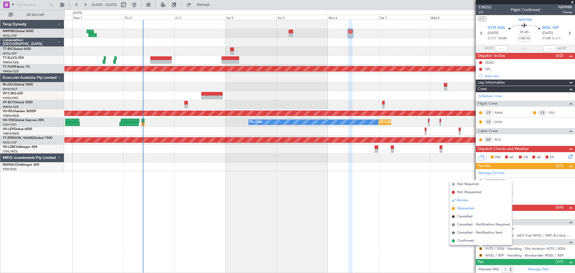
click at [465, 208] on span "Requested" at bounding box center [465, 208] width 17 height 5
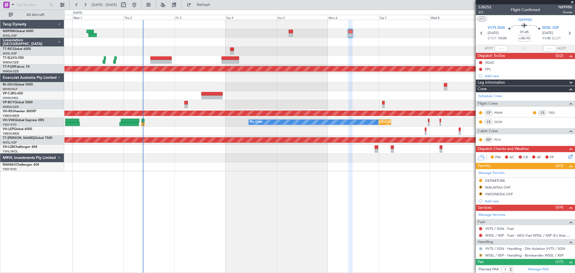
click at [481, 254] on button "R" at bounding box center [480, 255] width 3 height 3
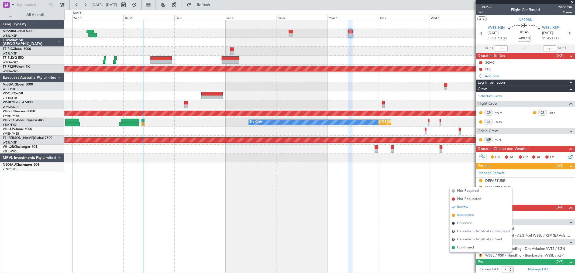
click at [465, 214] on span "Requested" at bounding box center [465, 214] width 17 height 5
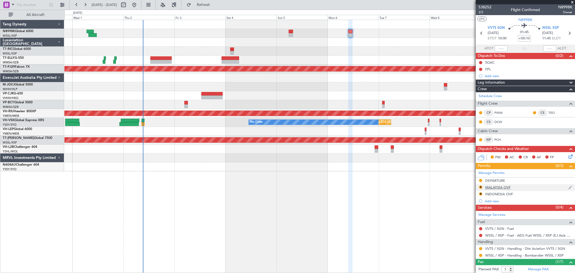
click at [486, 187] on div "MALAYSIA OVF" at bounding box center [497, 187] width 25 height 5
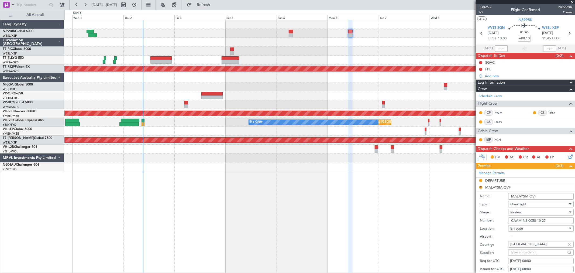
drag, startPoint x: 551, startPoint y: 220, endPoint x: 505, endPoint y: 219, distance: 46.9
click at [491, 219] on div "Number: CAAM-NS-0050-10-25" at bounding box center [527, 221] width 94 height 8
click at [481, 187] on div "Requested" at bounding box center [480, 189] width 17 height 7
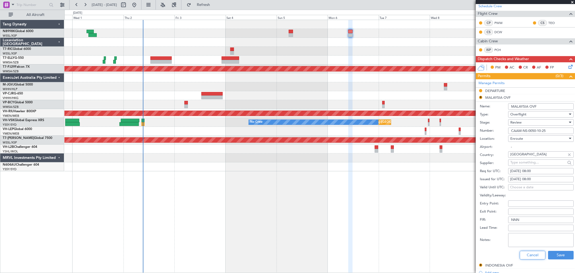
click at [528, 256] on button "Cancel" at bounding box center [533, 255] width 26 height 9
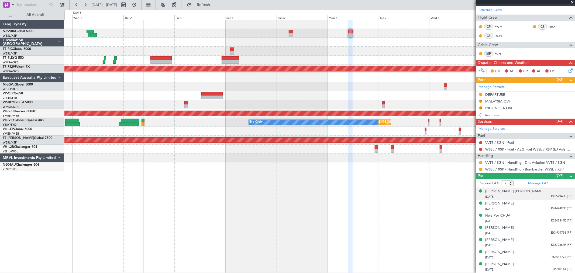
scroll to position [86, 0]
click at [481, 101] on button "R" at bounding box center [480, 101] width 3 height 3
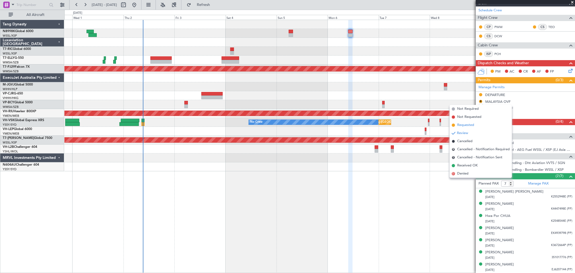
click at [468, 125] on span "Requested" at bounding box center [465, 124] width 17 height 5
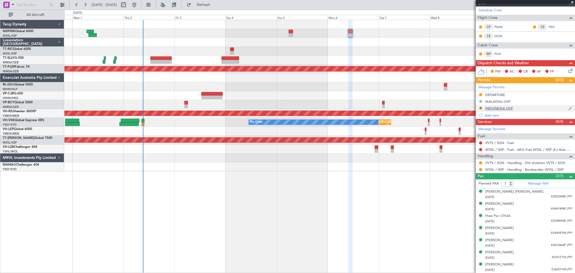
click at [481, 107] on button "R" at bounding box center [480, 108] width 3 height 3
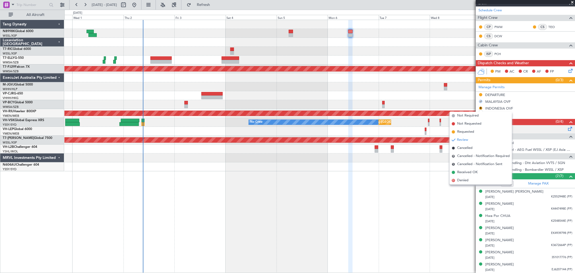
drag, startPoint x: 458, startPoint y: 133, endPoint x: 481, endPoint y: 128, distance: 24.1
click at [459, 132] on span "Requested" at bounding box center [465, 131] width 17 height 5
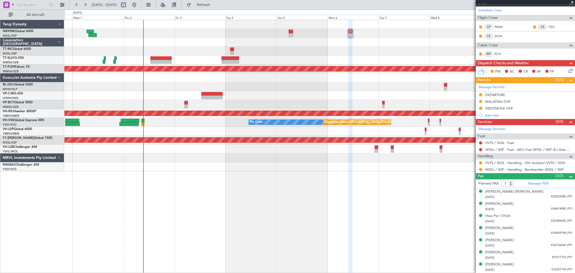
click at [327, 44] on div at bounding box center [319, 42] width 510 height 9
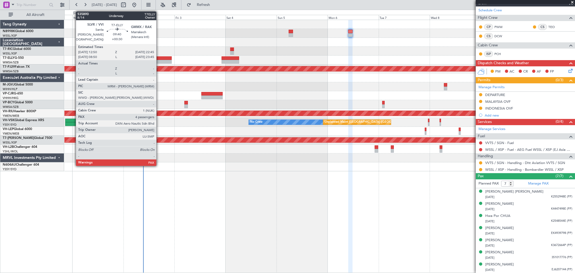
click at [159, 58] on div at bounding box center [160, 58] width 21 height 4
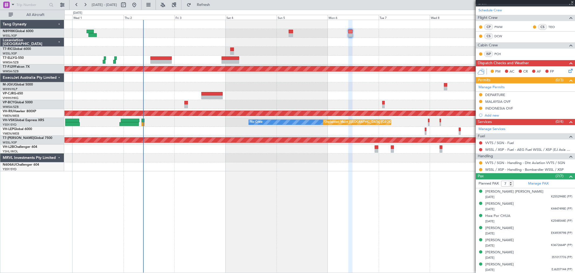
type input "+00:30"
type input "4"
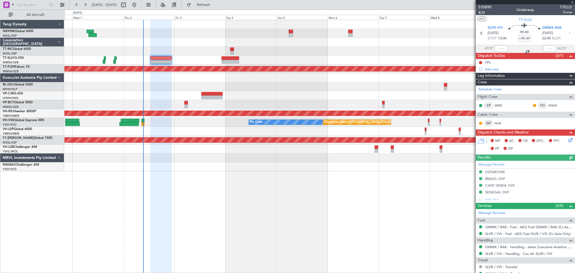
click at [481, 12] on span "8/14" at bounding box center [485, 12] width 13 height 5
click at [488, 61] on div "FPL" at bounding box center [488, 62] width 6 height 5
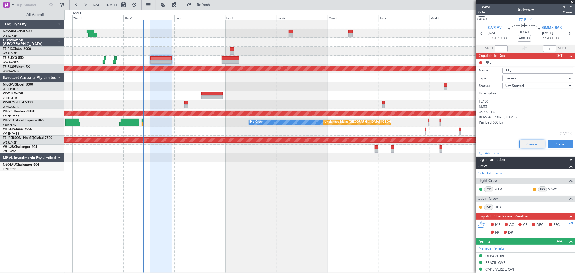
click at [525, 142] on button "Cancel" at bounding box center [533, 144] width 26 height 9
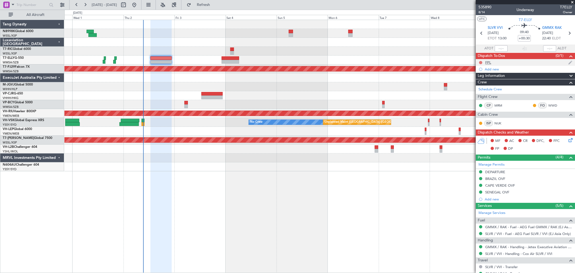
click at [481, 63] on button at bounding box center [480, 62] width 3 height 3
click at [478, 84] on span "Completed" at bounding box center [483, 86] width 18 height 5
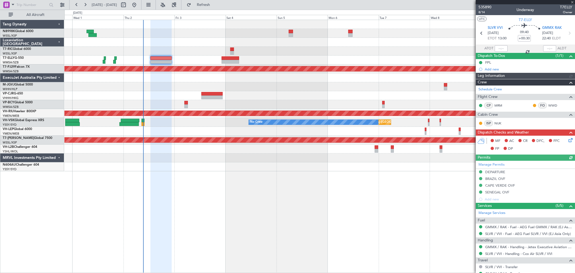
type input "[PERSON_NAME] (KYA)"
click at [482, 11] on span "8/14" at bounding box center [485, 12] width 13 height 5
type input "[PERSON_NAME] (KYA)"
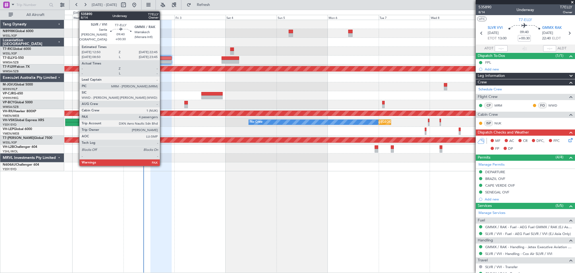
click at [163, 58] on div at bounding box center [160, 58] width 21 height 4
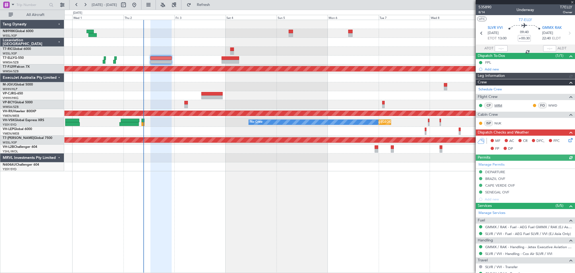
type input "[PERSON_NAME] (KYA)"
click at [568, 139] on icon at bounding box center [570, 139] width 4 height 4
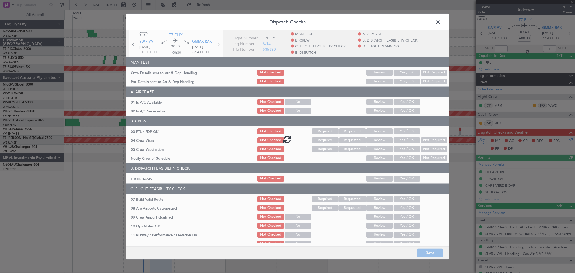
click at [409, 69] on div at bounding box center [287, 139] width 323 height 218
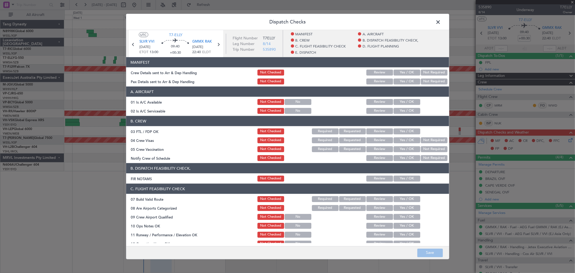
click at [409, 72] on button "Yes / OK" at bounding box center [407, 73] width 27 height 6
click at [409, 80] on button "Yes / OK" at bounding box center [407, 81] width 27 height 6
click at [406, 103] on button "Yes / OK" at bounding box center [407, 102] width 27 height 6
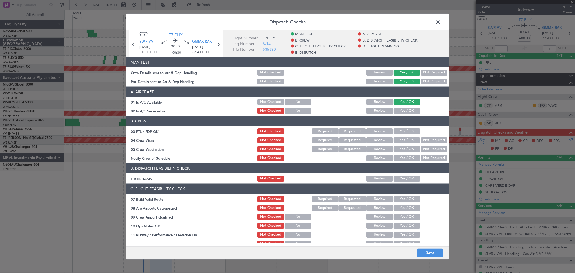
click at [406, 109] on button "Yes / OK" at bounding box center [407, 111] width 27 height 6
click at [409, 133] on button "Yes / OK" at bounding box center [407, 131] width 27 height 6
click at [408, 141] on button "Yes / OK" at bounding box center [407, 140] width 27 height 6
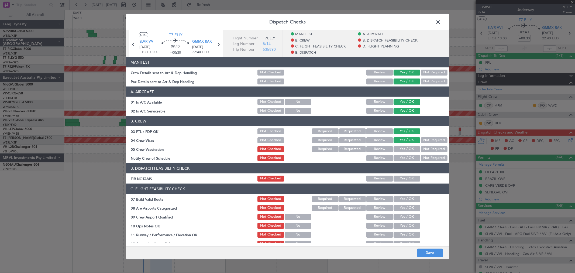
click at [408, 149] on button "Yes / OK" at bounding box center [407, 149] width 27 height 6
click at [407, 159] on button "Yes / OK" at bounding box center [407, 158] width 27 height 6
drag, startPoint x: 406, startPoint y: 175, endPoint x: 406, endPoint y: 181, distance: 5.4
click at [406, 176] on button "Yes / OK" at bounding box center [407, 179] width 27 height 6
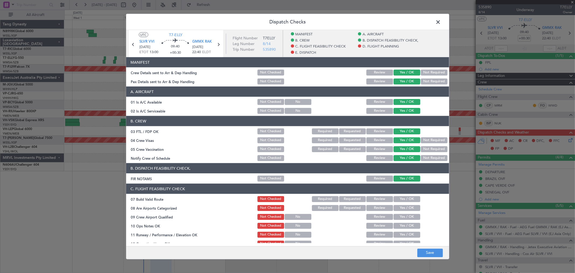
drag, startPoint x: 404, startPoint y: 195, endPoint x: 404, endPoint y: 199, distance: 4.0
click at [404, 196] on div "Yes / OK" at bounding box center [406, 199] width 27 height 8
click at [404, 201] on button "Yes / OK" at bounding box center [407, 199] width 27 height 6
click at [404, 211] on div "Yes / OK" at bounding box center [406, 208] width 27 height 8
drag, startPoint x: 405, startPoint y: 214, endPoint x: 405, endPoint y: 221, distance: 7.0
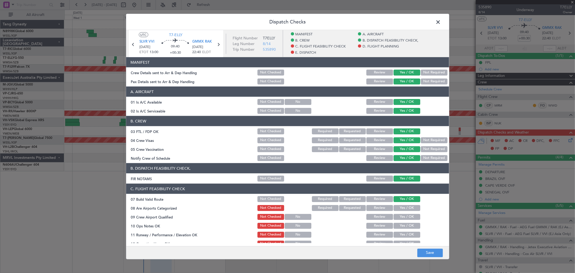
click at [405, 215] on button "Yes / OK" at bounding box center [407, 217] width 27 height 6
drag, startPoint x: 405, startPoint y: 221, endPoint x: 405, endPoint y: 229, distance: 7.3
click at [405, 222] on section "C. FLIGHT FEASIBILITY CHECK 07 Build Valid Route Not Checked Required Requested…" at bounding box center [287, 256] width 323 height 144
click at [405, 230] on section "C. FLIGHT FEASIBILITY CHECK 07 Build Valid Route Not Checked Required Requested…" at bounding box center [287, 256] width 323 height 144
click at [403, 236] on button "Yes / OK" at bounding box center [407, 235] width 27 height 6
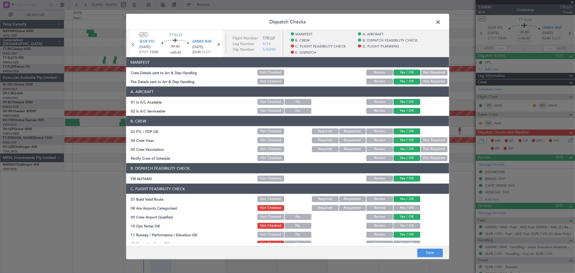
drag, startPoint x: 403, startPoint y: 237, endPoint x: 405, endPoint y: 228, distance: 9.2
click at [403, 236] on button "Yes / OK" at bounding box center [407, 235] width 27 height 6
drag, startPoint x: 406, startPoint y: 225, endPoint x: 407, endPoint y: 221, distance: 4.1
click at [406, 224] on button "Yes / OK" at bounding box center [407, 226] width 27 height 6
click at [409, 205] on button "Yes / OK" at bounding box center [407, 208] width 27 height 6
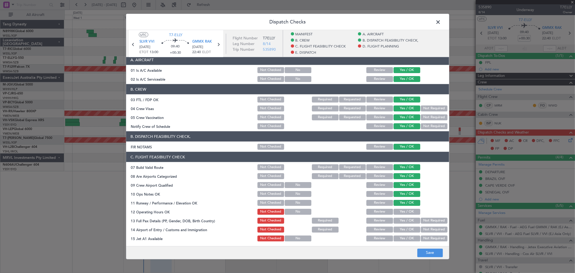
scroll to position [60, 0]
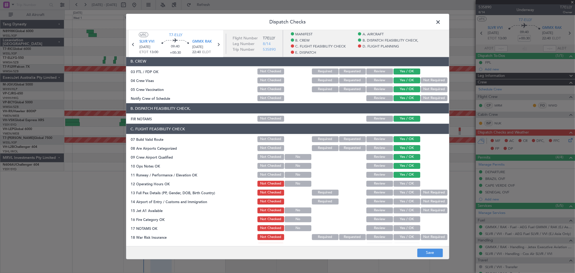
drag, startPoint x: 408, startPoint y: 182, endPoint x: 408, endPoint y: 195, distance: 13.2
click at [408, 185] on button "Yes / OK" at bounding box center [407, 184] width 27 height 6
click at [408, 195] on div "Yes / OK" at bounding box center [406, 193] width 27 height 8
drag, startPoint x: 408, startPoint y: 192, endPoint x: 408, endPoint y: 200, distance: 7.6
click at [408, 193] on button "Yes / OK" at bounding box center [407, 193] width 27 height 6
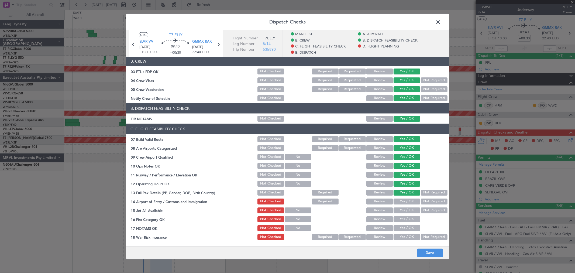
click at [408, 202] on button "Yes / OK" at bounding box center [407, 201] width 27 height 6
click at [409, 210] on button "Yes / OK" at bounding box center [407, 210] width 27 height 6
drag, startPoint x: 409, startPoint y: 215, endPoint x: 409, endPoint y: 219, distance: 4.9
click at [409, 216] on section "C. FLIGHT FEASIBILITY CHECK 07 Build Valid Route Not Checked Required Requested…" at bounding box center [287, 196] width 323 height 144
click at [411, 219] on button "Yes / OK" at bounding box center [407, 219] width 27 height 6
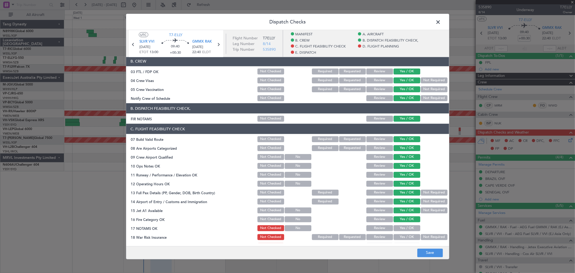
click at [412, 228] on button "Yes / OK" at bounding box center [407, 228] width 27 height 6
click at [428, 235] on button "Not Required" at bounding box center [434, 237] width 27 height 6
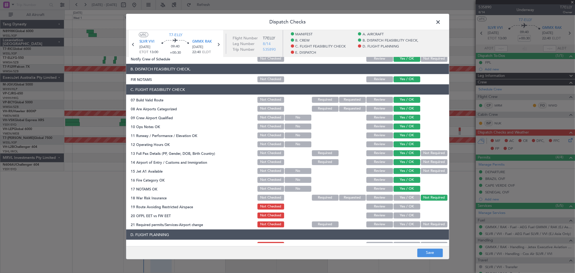
scroll to position [150, 0]
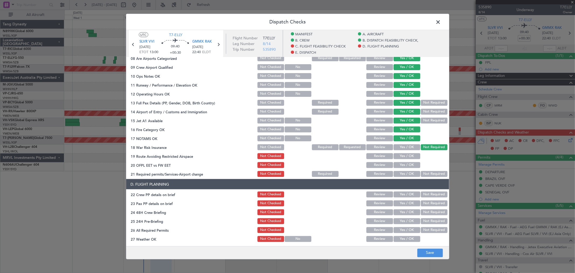
drag, startPoint x: 408, startPoint y: 155, endPoint x: 406, endPoint y: 163, distance: 9.1
click at [407, 156] on button "Yes / OK" at bounding box center [407, 156] width 27 height 6
click at [406, 163] on button "Yes / OK" at bounding box center [407, 165] width 27 height 6
click at [405, 171] on button "Yes / OK" at bounding box center [407, 174] width 27 height 6
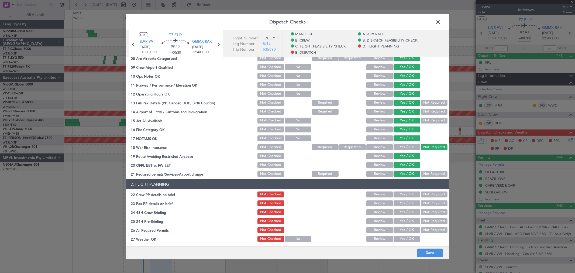
click at [407, 196] on button "Yes / OK" at bounding box center [407, 194] width 27 height 6
click at [408, 201] on button "Yes / OK" at bounding box center [407, 203] width 27 height 6
click at [422, 209] on button "Not Required" at bounding box center [434, 212] width 27 height 6
click at [407, 219] on button "Yes / OK" at bounding box center [407, 221] width 27 height 6
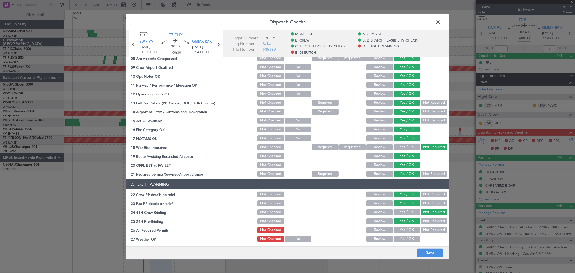
click at [405, 229] on button "Yes / OK" at bounding box center [407, 230] width 27 height 6
click at [406, 236] on button "Yes / OK" at bounding box center [407, 239] width 27 height 6
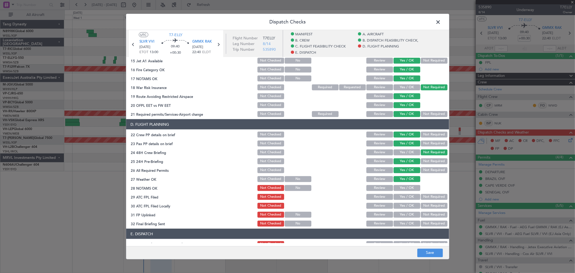
scroll to position [239, 0]
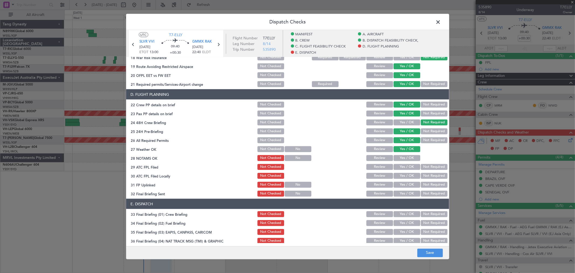
click at [405, 159] on button "Yes / OK" at bounding box center [407, 158] width 27 height 6
drag, startPoint x: 405, startPoint y: 165, endPoint x: 405, endPoint y: 169, distance: 4.1
click at [405, 166] on button "Yes / OK" at bounding box center [407, 167] width 27 height 6
drag, startPoint x: 405, startPoint y: 169, endPoint x: 407, endPoint y: 175, distance: 6.2
click at [405, 170] on section "D. FLIGHT PLANNING 22 Crew PP details on brief Not Checked Review Yes / OK Not …" at bounding box center [287, 143] width 323 height 108
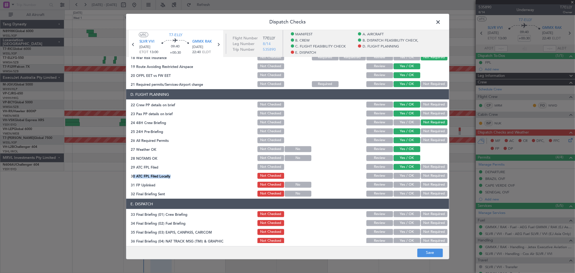
drag, startPoint x: 407, startPoint y: 175, endPoint x: 407, endPoint y: 179, distance: 3.5
click at [407, 176] on button "Yes / OK" at bounding box center [407, 176] width 27 height 6
click at [407, 180] on section "D. FLIGHT PLANNING 22 Crew PP details on brief Not Checked Review Yes / OK Not …" at bounding box center [287, 143] width 323 height 108
click at [407, 183] on button "Yes / OK" at bounding box center [407, 185] width 27 height 6
click at [408, 185] on button "Yes / OK" at bounding box center [407, 185] width 27 height 6
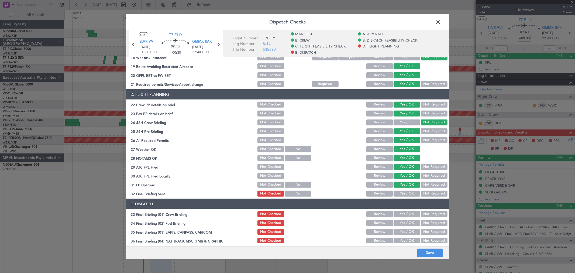
click at [407, 191] on button "Yes / OK" at bounding box center [407, 194] width 27 height 6
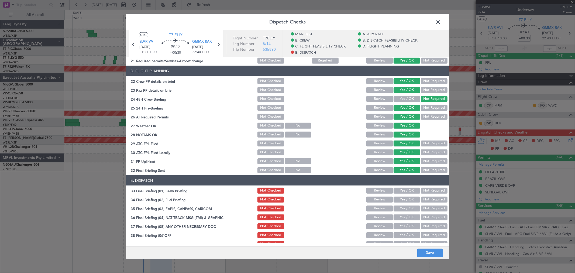
scroll to position [300, 0]
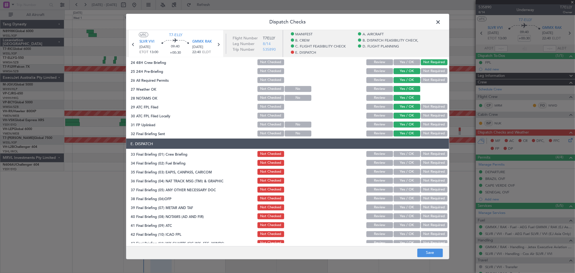
click at [409, 156] on button "Yes / OK" at bounding box center [407, 154] width 27 height 6
click at [408, 164] on button "Yes / OK" at bounding box center [407, 163] width 27 height 6
click at [410, 171] on button "Yes / OK" at bounding box center [407, 172] width 27 height 6
click at [425, 169] on button "Not Required" at bounding box center [434, 172] width 27 height 6
click at [405, 178] on button "Yes / OK" at bounding box center [407, 181] width 27 height 6
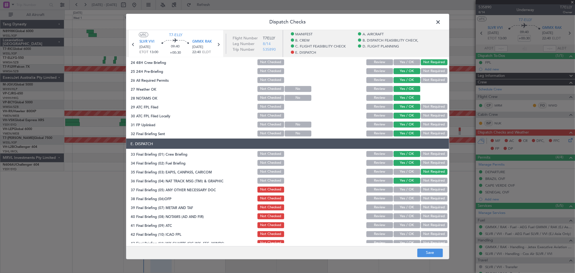
click at [407, 187] on button "Yes / OK" at bounding box center [407, 190] width 27 height 6
click at [427, 181] on button "Not Required" at bounding box center [434, 181] width 27 height 6
click at [425, 189] on button "Not Required" at bounding box center [434, 190] width 27 height 6
click at [407, 188] on button "Yes / OK" at bounding box center [407, 190] width 27 height 6
click at [406, 195] on button "Yes / OK" at bounding box center [407, 198] width 27 height 6
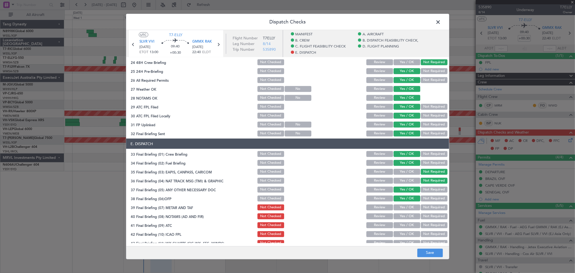
click at [406, 205] on button "Yes / OK" at bounding box center [407, 207] width 27 height 6
click at [408, 209] on button "Yes / OK" at bounding box center [407, 207] width 27 height 6
click at [408, 214] on button "Yes / OK" at bounding box center [407, 216] width 27 height 6
click at [408, 218] on button "Yes / OK" at bounding box center [407, 216] width 27 height 6
click at [409, 223] on button "Yes / OK" at bounding box center [407, 225] width 27 height 6
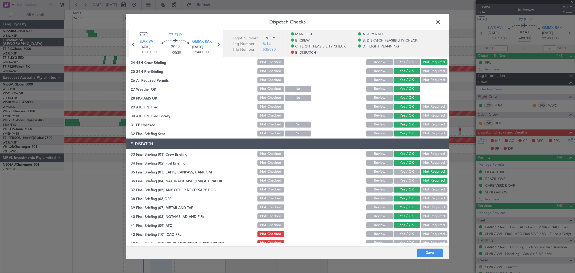
click at [409, 229] on section "E. DISPATCH 33 Final Briefing (01) Crew Briefing Not Checked Review Yes / OK No…" at bounding box center [287, 197] width 323 height 117
click at [409, 232] on div "Yes / OK" at bounding box center [406, 234] width 27 height 8
click at [409, 233] on button "Yes / OK" at bounding box center [407, 234] width 27 height 6
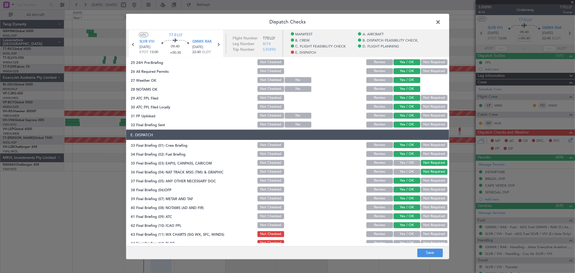
scroll to position [313, 0]
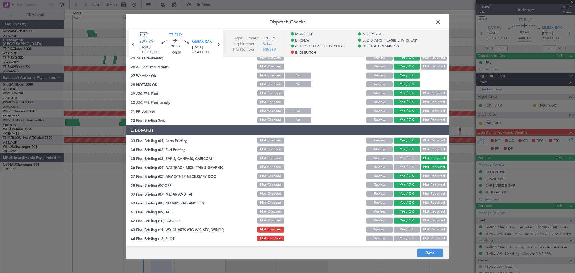
click at [408, 227] on button "Yes / OK" at bounding box center [407, 230] width 27 height 6
click at [428, 235] on button "Not Required" at bounding box center [434, 238] width 27 height 6
click at [428, 249] on button "Save" at bounding box center [430, 252] width 26 height 9
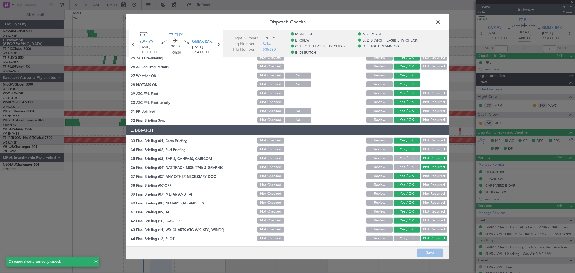
click at [441, 22] on span at bounding box center [441, 23] width 0 height 11
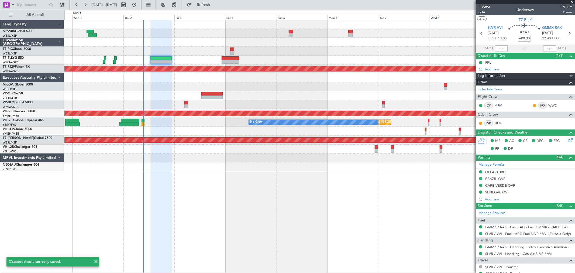
click at [255, 88] on div at bounding box center [319, 86] width 510 height 9
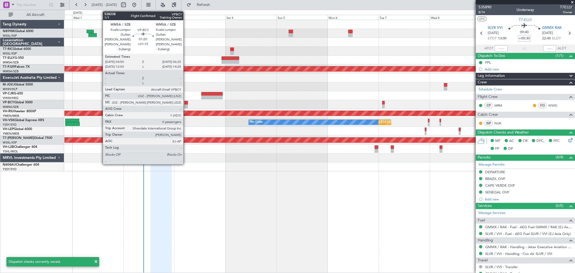
click at [186, 104] on div at bounding box center [186, 103] width 4 height 4
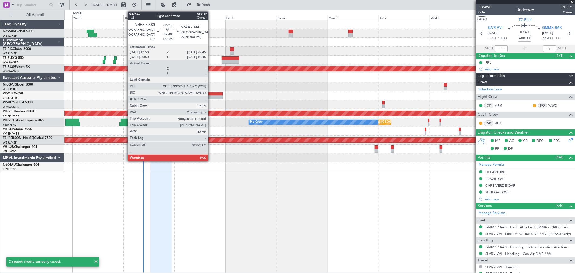
click at [212, 93] on div at bounding box center [211, 94] width 21 height 4
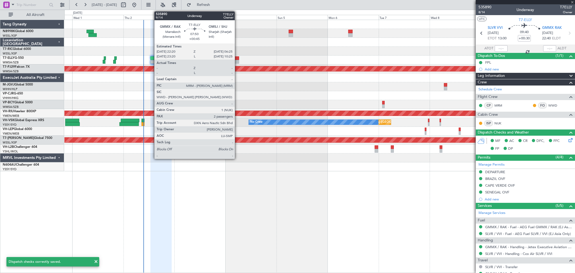
click at [237, 59] on div at bounding box center [230, 58] width 17 height 4
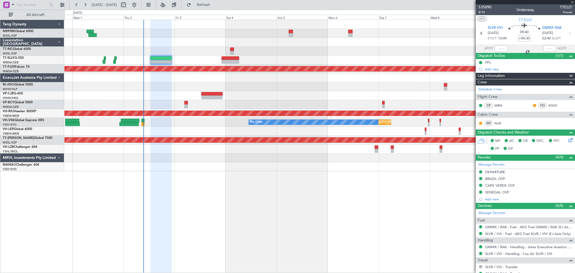
type input "+00:45"
type input "2"
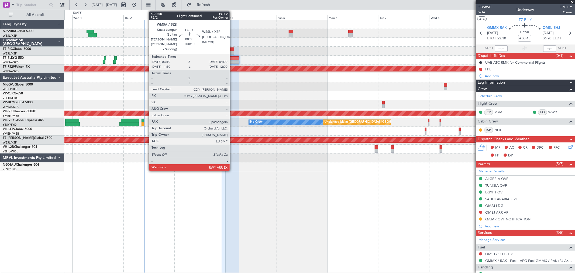
click at [232, 49] on div at bounding box center [233, 49] width 2 height 4
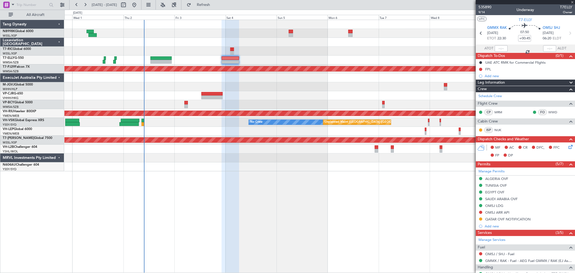
type input "+00:10"
type input "0"
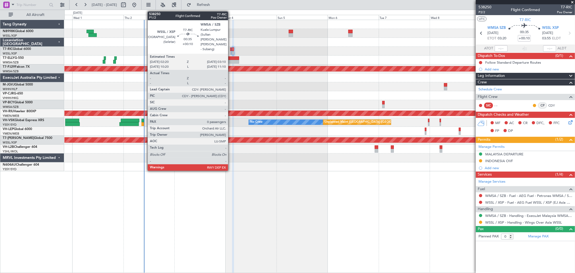
click at [231, 49] on div at bounding box center [231, 49] width 2 height 4
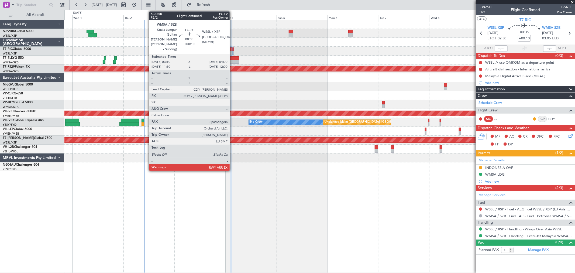
click at [232, 49] on div at bounding box center [233, 49] width 2 height 4
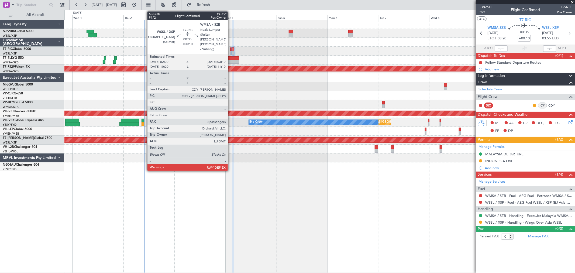
click at [231, 50] on div at bounding box center [231, 49] width 2 height 4
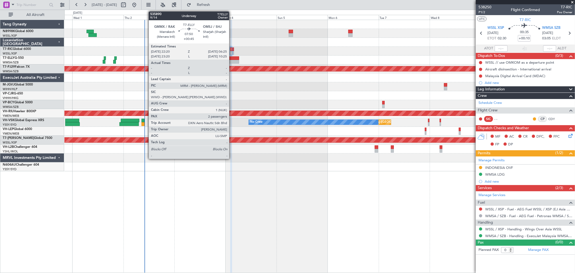
click at [232, 57] on div at bounding box center [230, 58] width 17 height 4
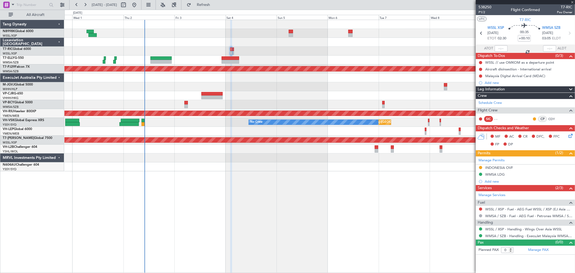
type input "+00:45"
type input "2"
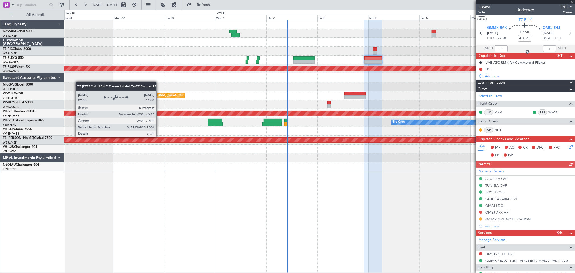
click at [307, 139] on div "Planned Maint [GEOGRAPHIC_DATA] (Seletar)" at bounding box center [331, 139] width 734 height 5
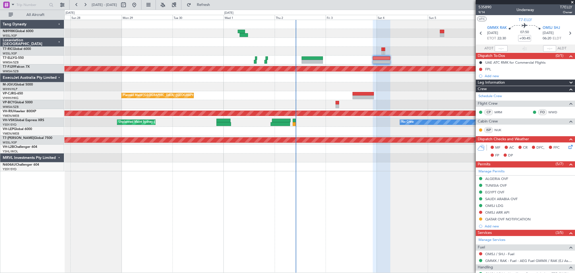
click at [380, 140] on div "Planned Maint Hong Kong (Hong Kong Intl) Planned Maint Kuala Lumpur (Sultan Abd…" at bounding box center [319, 95] width 510 height 151
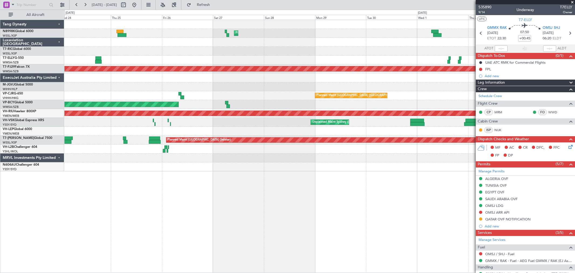
click at [229, 150] on div "Planned Maint Hong Kong (Hong Kong Intl) Planned Maint Kuala Lumpur (Sultan Abd…" at bounding box center [319, 95] width 510 height 151
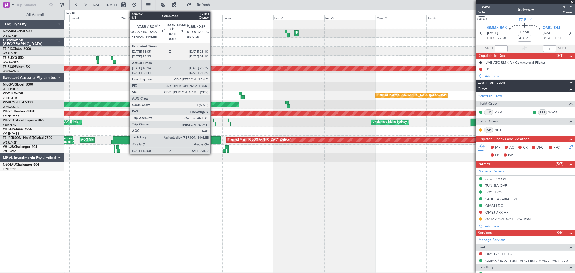
click at [213, 139] on div at bounding box center [215, 138] width 11 height 4
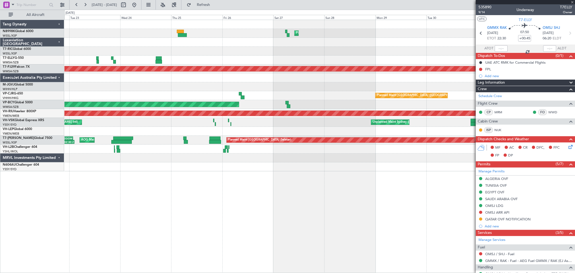
type input "+00:20"
type input "18:24"
type input "23:24"
type input "1"
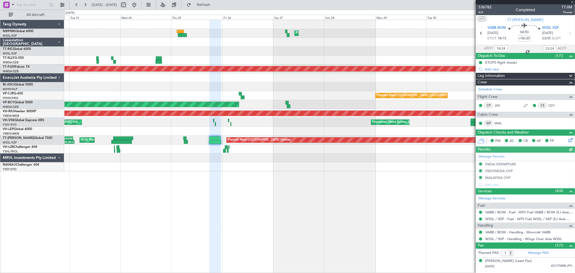
type input "Terry Leung (LEU)"
click at [521, 239] on link "WSSL / XSP - Handling - Wings Over Asia WSSL" at bounding box center [523, 238] width 77 height 5
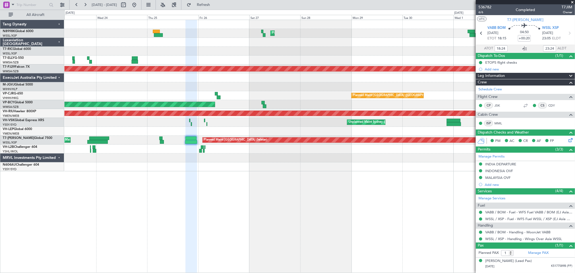
click at [133, 57] on div "Planned Maint Hong Kong (Hong Kong Intl) Planned Maint Kuala Lumpur (Sultan Abd…" at bounding box center [319, 95] width 510 height 151
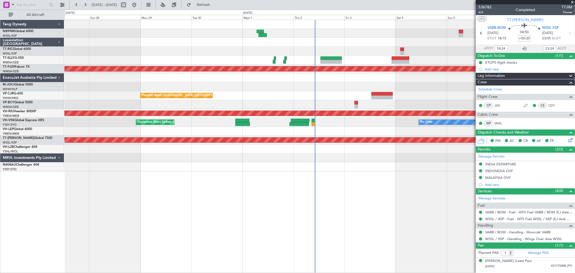
click at [274, 59] on div "Planned Maint Hong Kong (Hong Kong Intl) Planned Maint Kuala Lumpur (Sultan Abd…" at bounding box center [319, 95] width 510 height 151
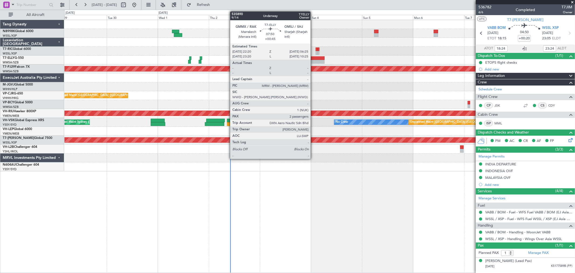
click at [313, 57] on div at bounding box center [315, 58] width 17 height 4
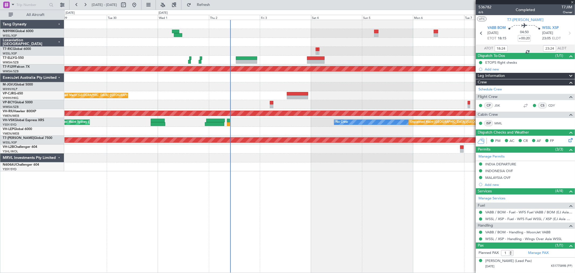
type input "+00:45"
type input "2"
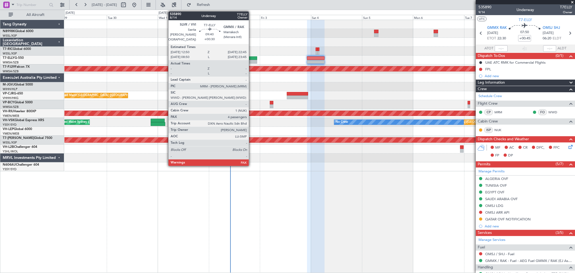
click at [250, 57] on div at bounding box center [246, 58] width 21 height 4
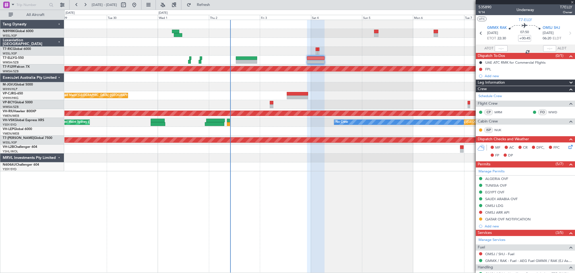
type input "+00:30"
type input "4"
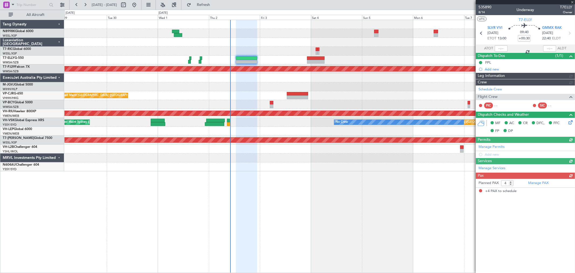
type input "[PERSON_NAME] (KYA)"
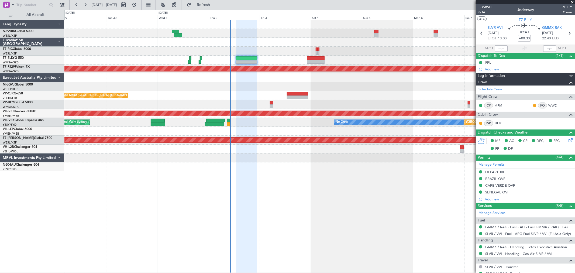
type input "[PERSON_NAME] (KYA)"
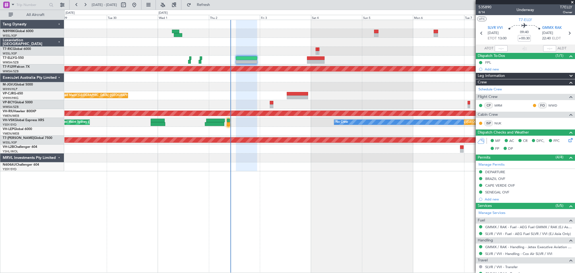
type input "[PERSON_NAME] (KYA)"
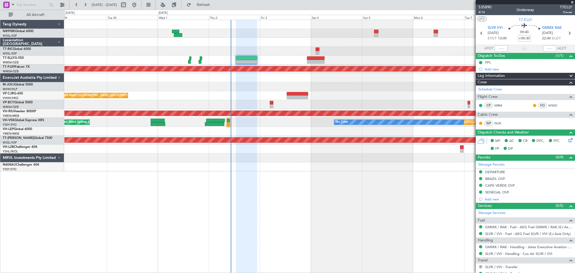
type input "[PERSON_NAME] (KYA)"
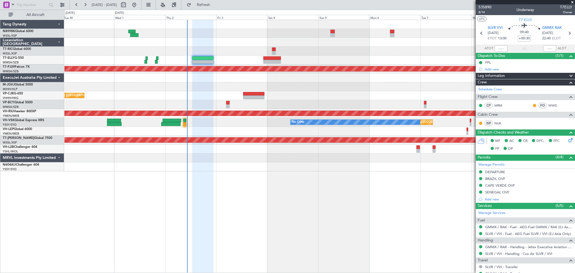
click at [329, 45] on div at bounding box center [319, 42] width 510 height 9
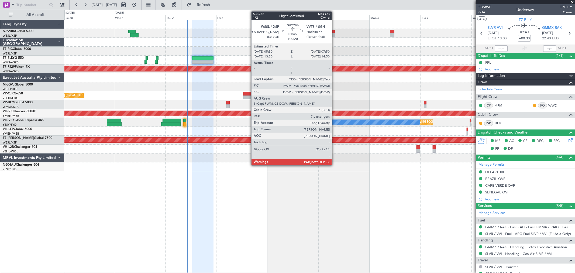
click at [333, 33] on div at bounding box center [333, 32] width 4 height 4
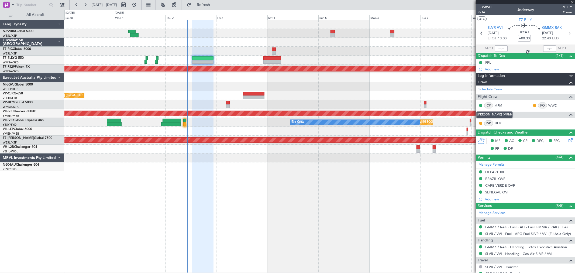
type input "+00:20"
type input "7"
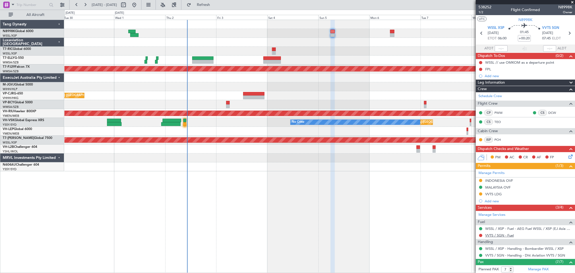
click at [500, 235] on link "VVTS / SGN - Fuel" at bounding box center [499, 235] width 29 height 5
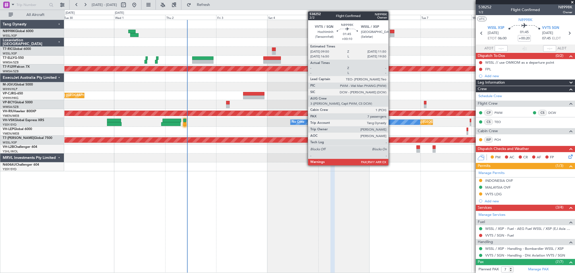
click at [391, 31] on div at bounding box center [392, 32] width 4 height 4
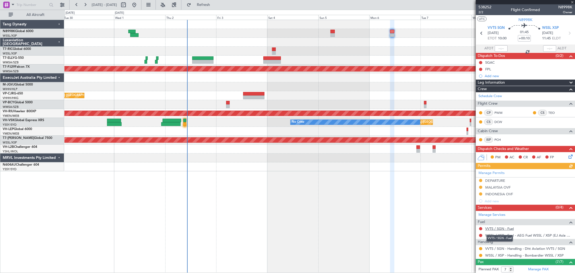
click at [502, 227] on link "VVTS / SGN - Fuel" at bounding box center [499, 228] width 29 height 5
click at [480, 249] on button at bounding box center [480, 248] width 3 height 3
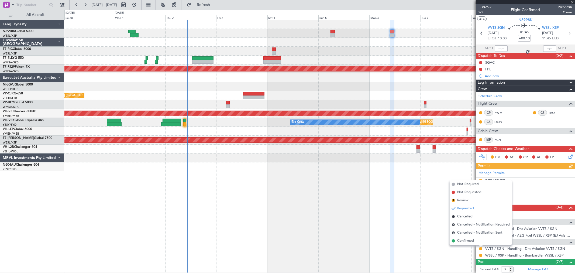
click at [468, 243] on span "Confirmed" at bounding box center [465, 240] width 17 height 5
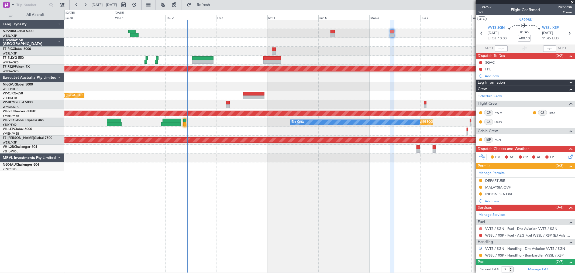
click at [480, 228] on button at bounding box center [480, 228] width 3 height 3
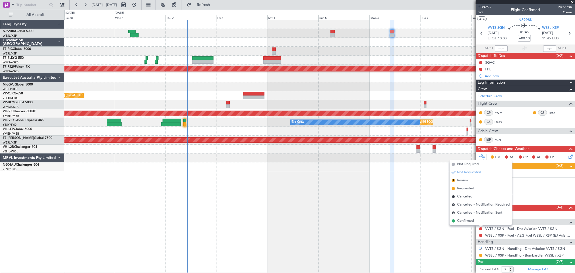
click at [468, 221] on span "Confirmed" at bounding box center [465, 220] width 17 height 5
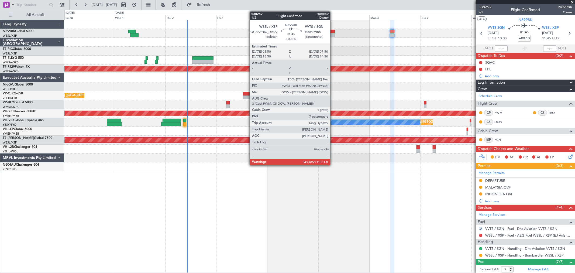
click at [333, 35] on div at bounding box center [333, 35] width 4 height 4
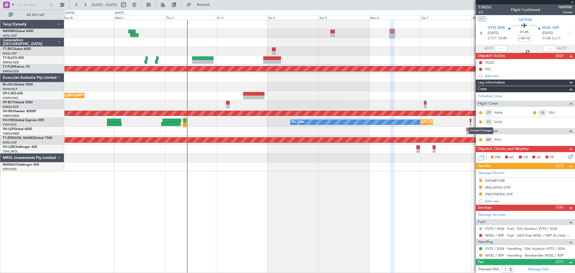
type input "+00:20"
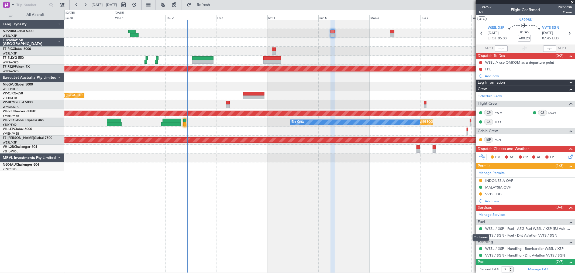
click at [481, 236] on div "Confirmed" at bounding box center [481, 237] width 17 height 7
click at [481, 235] on button at bounding box center [480, 235] width 3 height 3
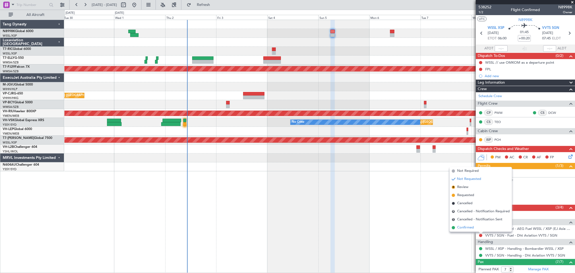
click at [466, 225] on span "Confirmed" at bounding box center [465, 227] width 17 height 5
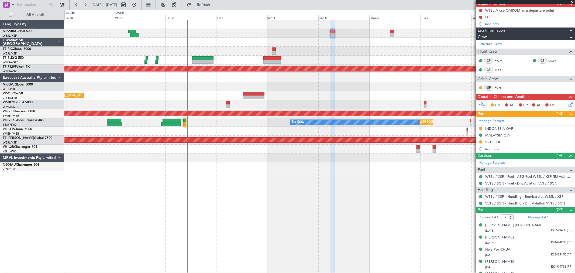
scroll to position [86, 0]
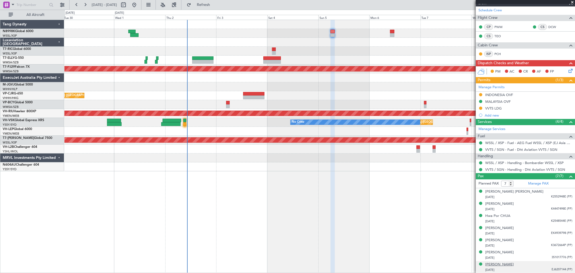
click at [508, 264] on div "[PERSON_NAME]" at bounding box center [499, 264] width 29 height 5
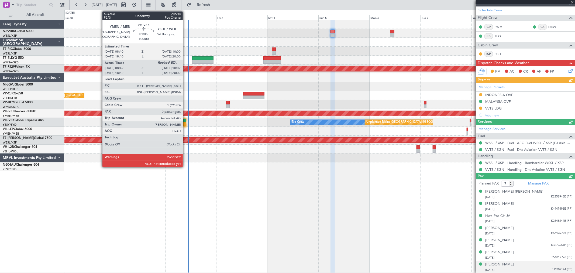
click at [186, 120] on div at bounding box center [184, 121] width 3 height 4
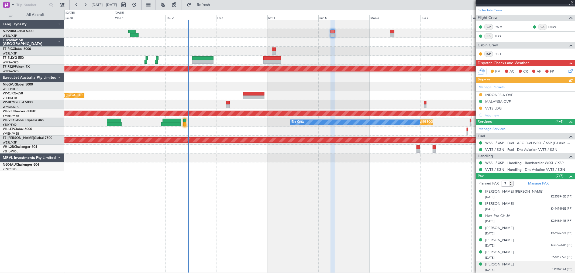
type input "08:52"
type input "0"
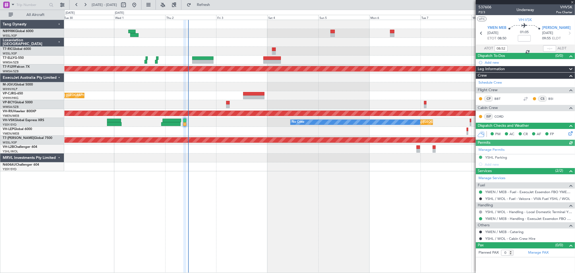
click at [548, 47] on div at bounding box center [549, 48] width 13 height 6
click at [550, 48] on div at bounding box center [549, 48] width 13 height 6
click at [551, 46] on div at bounding box center [549, 48] width 13 height 6
click at [551, 48] on div at bounding box center [549, 48] width 13 height 6
click at [551, 49] on input "text" at bounding box center [549, 48] width 13 height 6
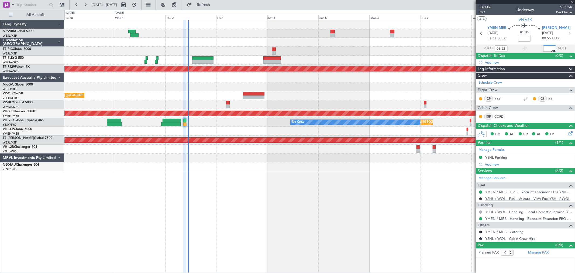
type input "10:46"
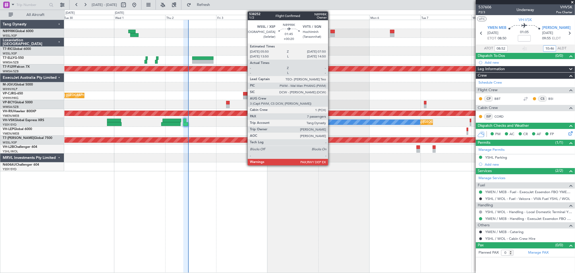
click at [331, 33] on div at bounding box center [333, 32] width 4 height 4
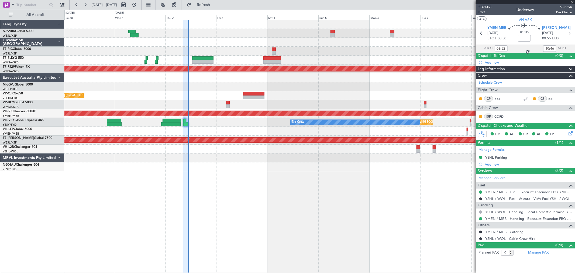
type input "+00:20"
type input "7"
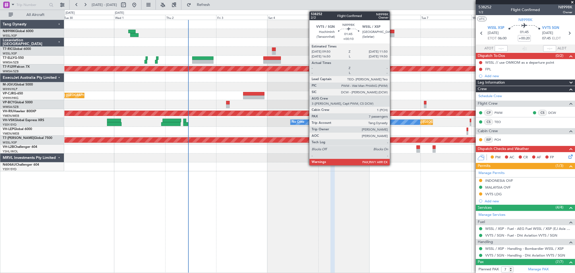
click at [392, 34] on div at bounding box center [392, 35] width 4 height 4
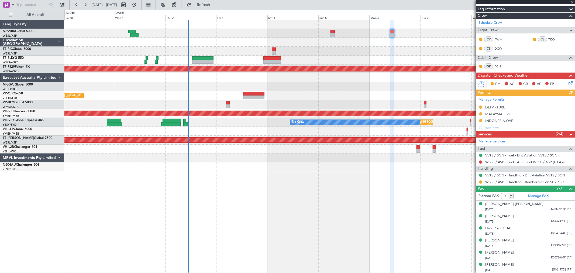
scroll to position [86, 0]
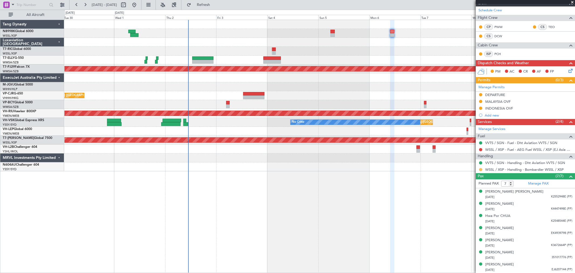
click at [480, 170] on button at bounding box center [480, 169] width 3 height 3
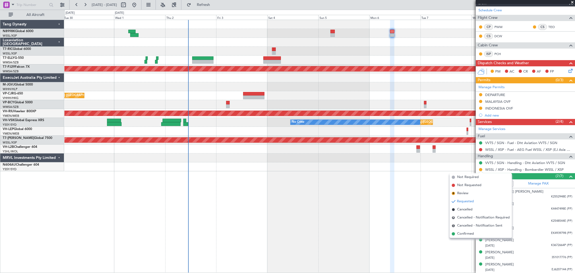
drag, startPoint x: 465, startPoint y: 233, endPoint x: 469, endPoint y: 229, distance: 5.3
click at [465, 232] on span "Confirmed" at bounding box center [465, 233] width 17 height 5
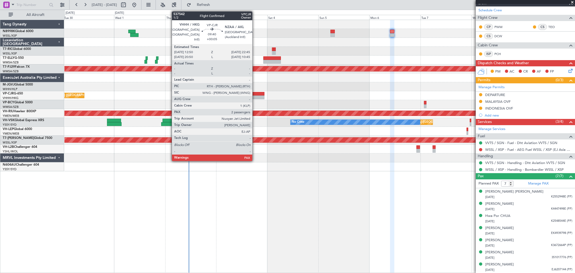
click at [255, 95] on div at bounding box center [253, 97] width 21 height 4
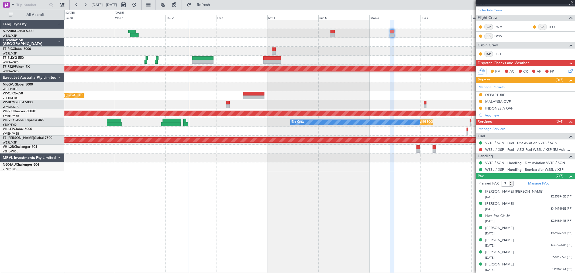
type input "+00:05"
type input "2"
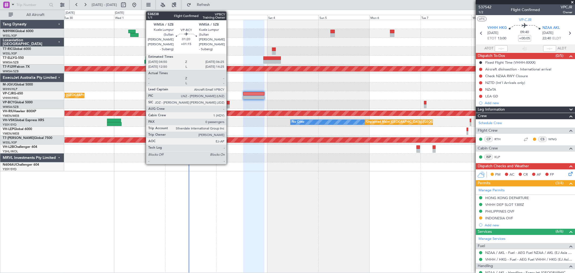
click at [229, 105] on div at bounding box center [228, 106] width 4 height 4
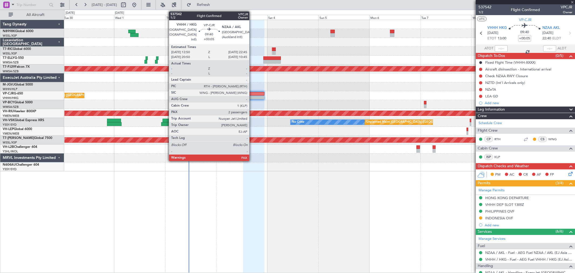
type input "+01:15"
type input "0"
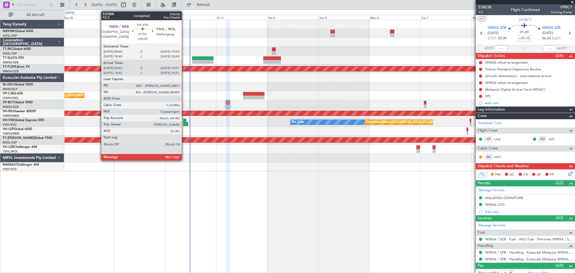
click at [184, 119] on div at bounding box center [184, 121] width 3 height 4
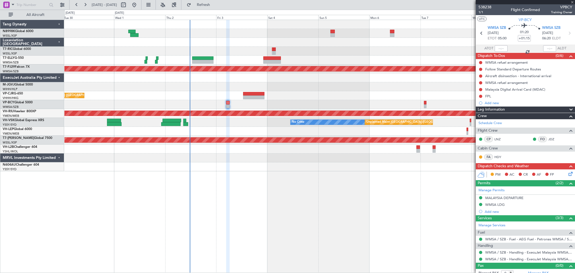
type input "08:52"
type input "10:46"
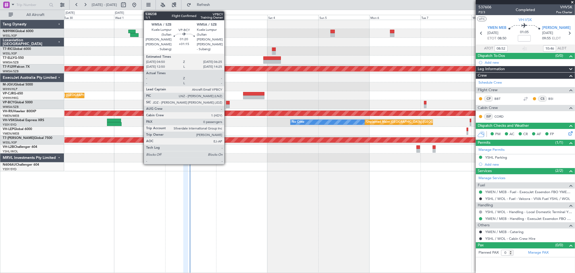
click at [227, 104] on div at bounding box center [228, 103] width 4 height 4
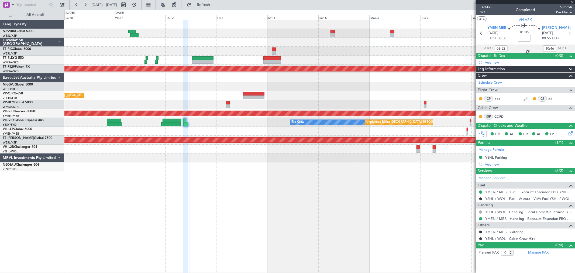
type input "+01:15"
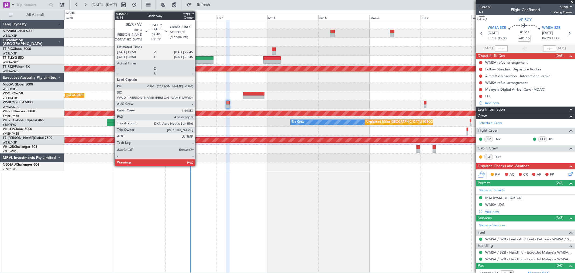
click at [198, 59] on div at bounding box center [202, 58] width 21 height 4
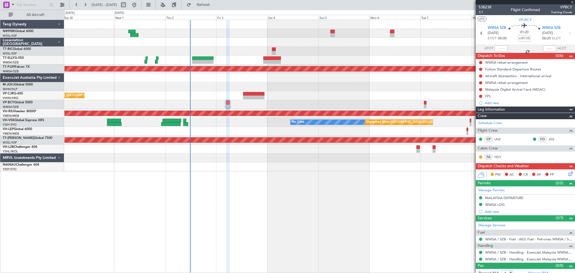
type input "+00:30"
type input "4"
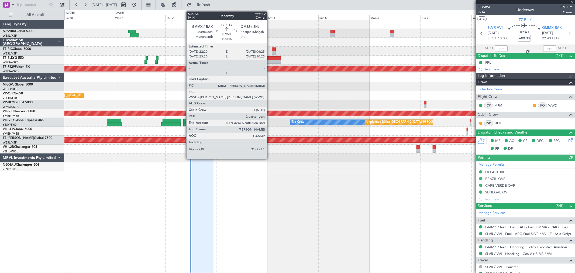
type input "[PERSON_NAME] (KYA)"
click at [270, 61] on div at bounding box center [271, 62] width 17 height 4
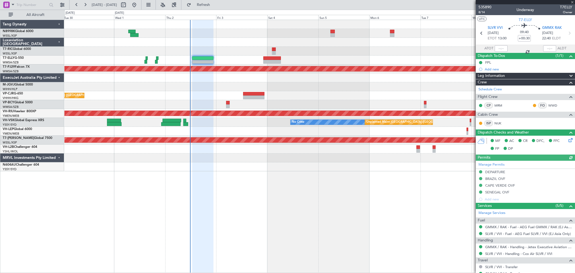
type input "+00:45"
type input "2"
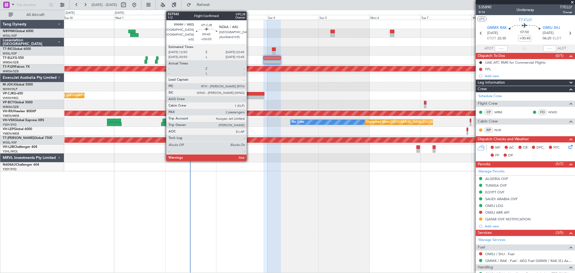
click at [249, 94] on div at bounding box center [253, 94] width 21 height 4
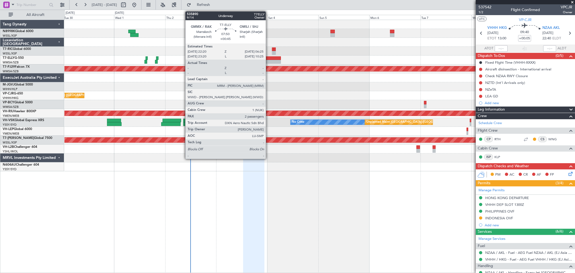
click at [269, 59] on div at bounding box center [271, 58] width 17 height 4
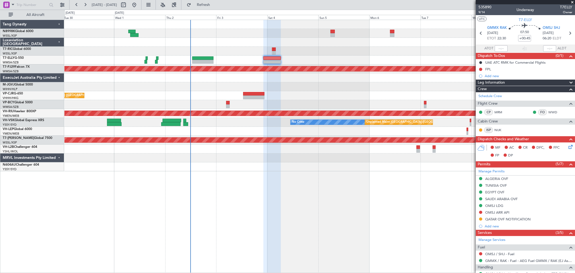
click at [246, 59] on div at bounding box center [319, 60] width 510 height 9
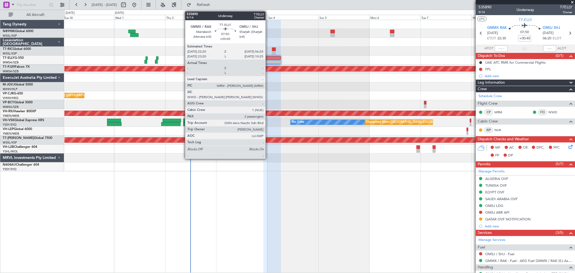
click at [268, 58] on div at bounding box center [271, 58] width 17 height 4
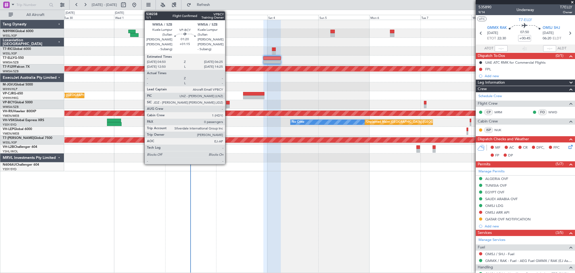
click at [228, 104] on div at bounding box center [228, 103] width 4 height 4
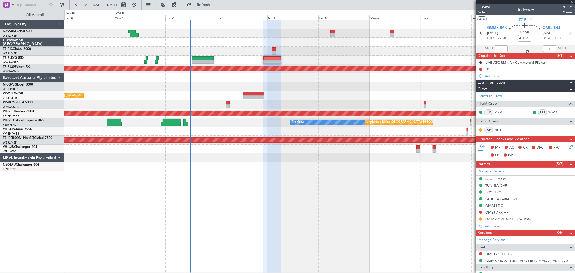
type input "+01:15"
type input "0"
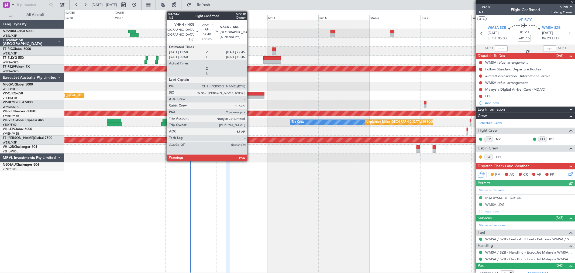
click at [250, 93] on div at bounding box center [253, 94] width 21 height 4
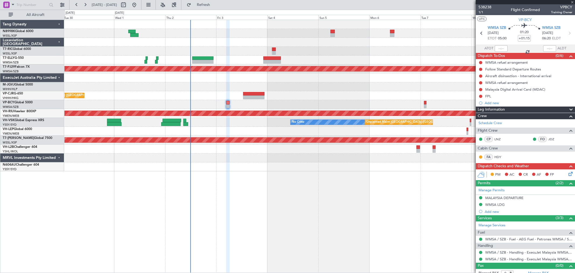
type input "+00:05"
type input "2"
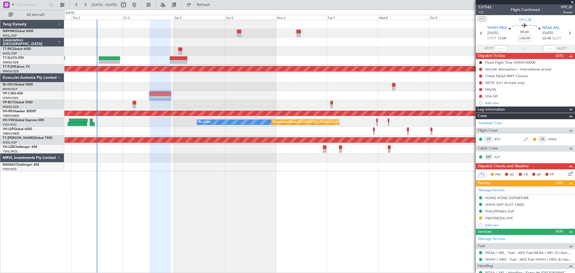
click at [235, 99] on div "Planned Maint [GEOGRAPHIC_DATA] (Sultan [PERSON_NAME] [PERSON_NAME] - Subang) -…" at bounding box center [319, 95] width 510 height 151
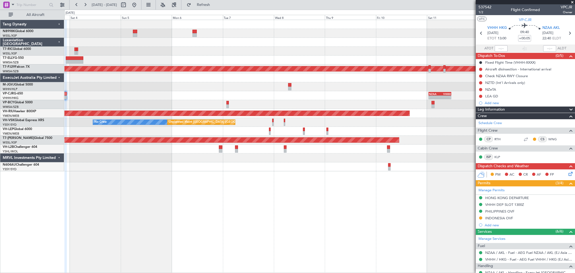
click at [264, 92] on div "- - NZAA 00:50 Z VHHH 11:30 Z" at bounding box center [319, 95] width 510 height 9
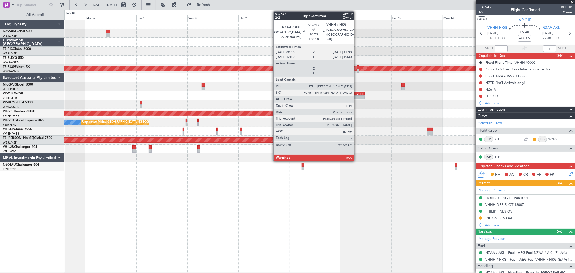
click at [357, 96] on div "-" at bounding box center [359, 97] width 11 height 3
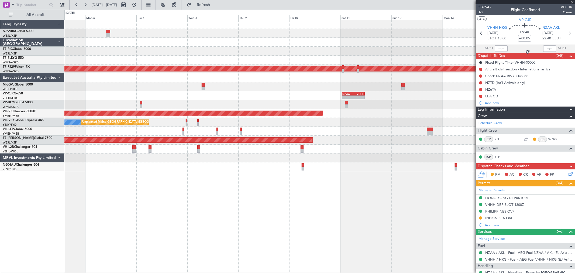
type input "+00:10"
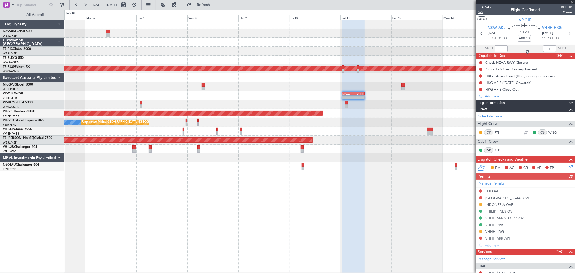
click at [482, 12] on span "2/2" at bounding box center [485, 12] width 13 height 5
click at [481, 12] on span "2/2" at bounding box center [485, 12] width 13 height 5
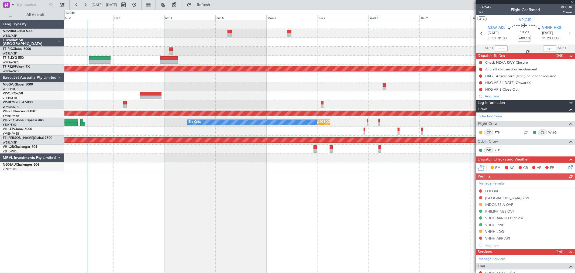
click at [334, 35] on div "Planned Maint Kuala Lumpur (Sultan Abdul Aziz Shah - Subang) - - NZAA 00:50 Z V…" at bounding box center [319, 95] width 510 height 151
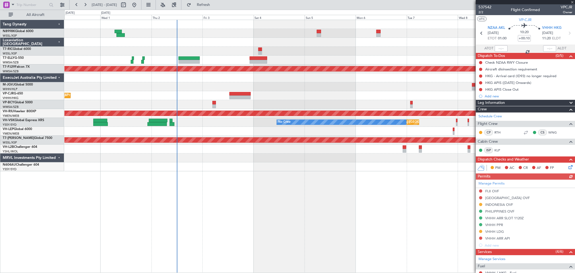
click at [297, 77] on div at bounding box center [319, 77] width 510 height 9
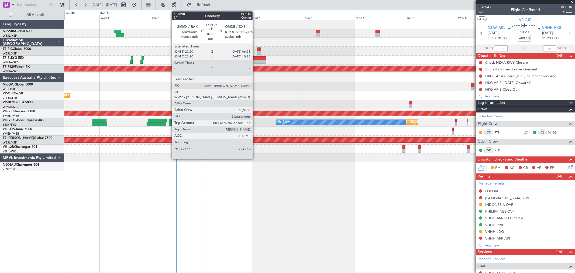
click at [255, 60] on div at bounding box center [257, 62] width 17 height 4
